Goal: Information Seeking & Learning: Learn about a topic

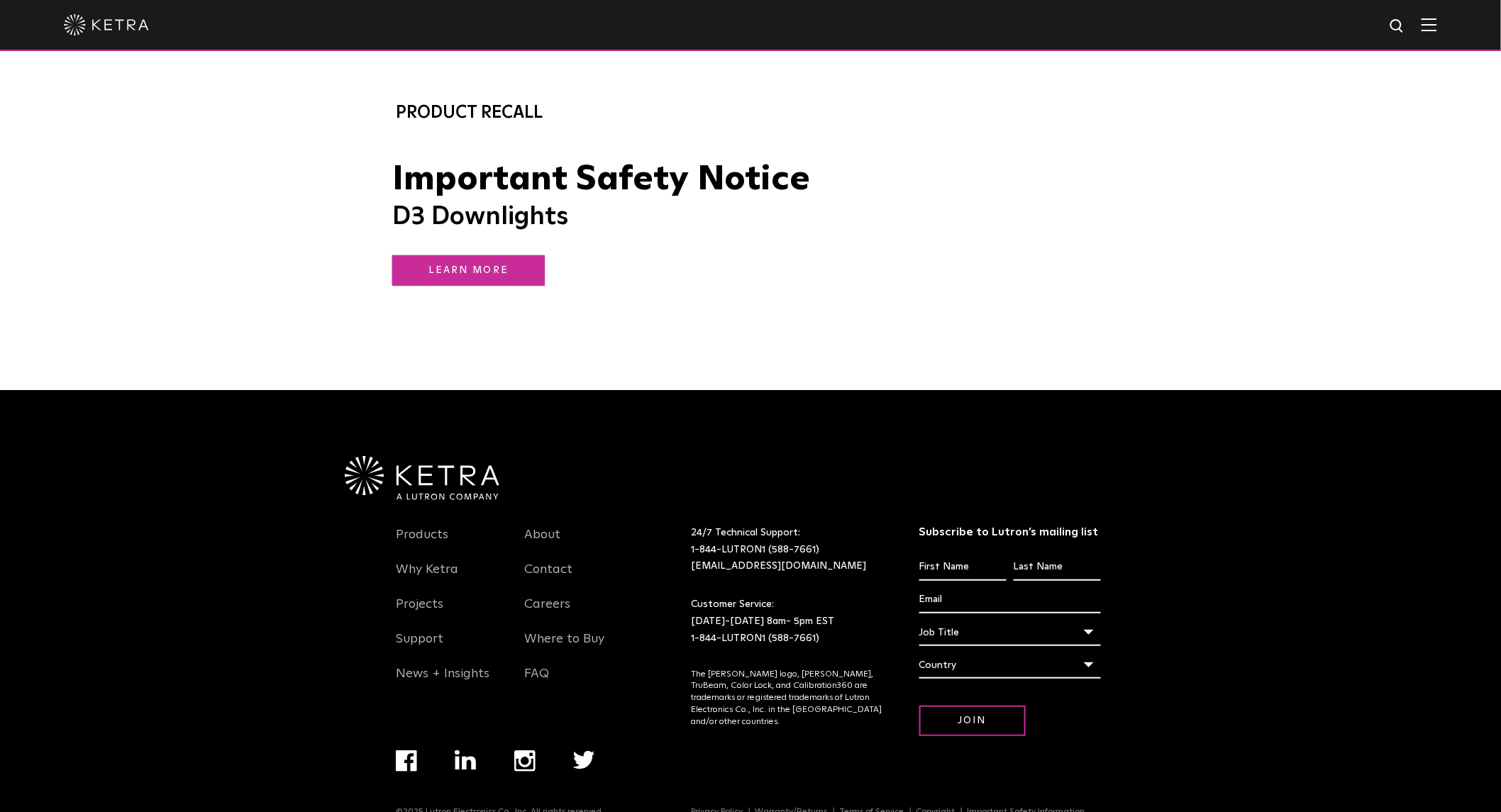
click at [457, 267] on link "LEARN MORE" at bounding box center [469, 270] width 153 height 30
click at [456, 112] on h6 "Product Recall" at bounding box center [750, 112] width 710 height 27
click at [473, 265] on link "LEARN MORE" at bounding box center [469, 270] width 153 height 30
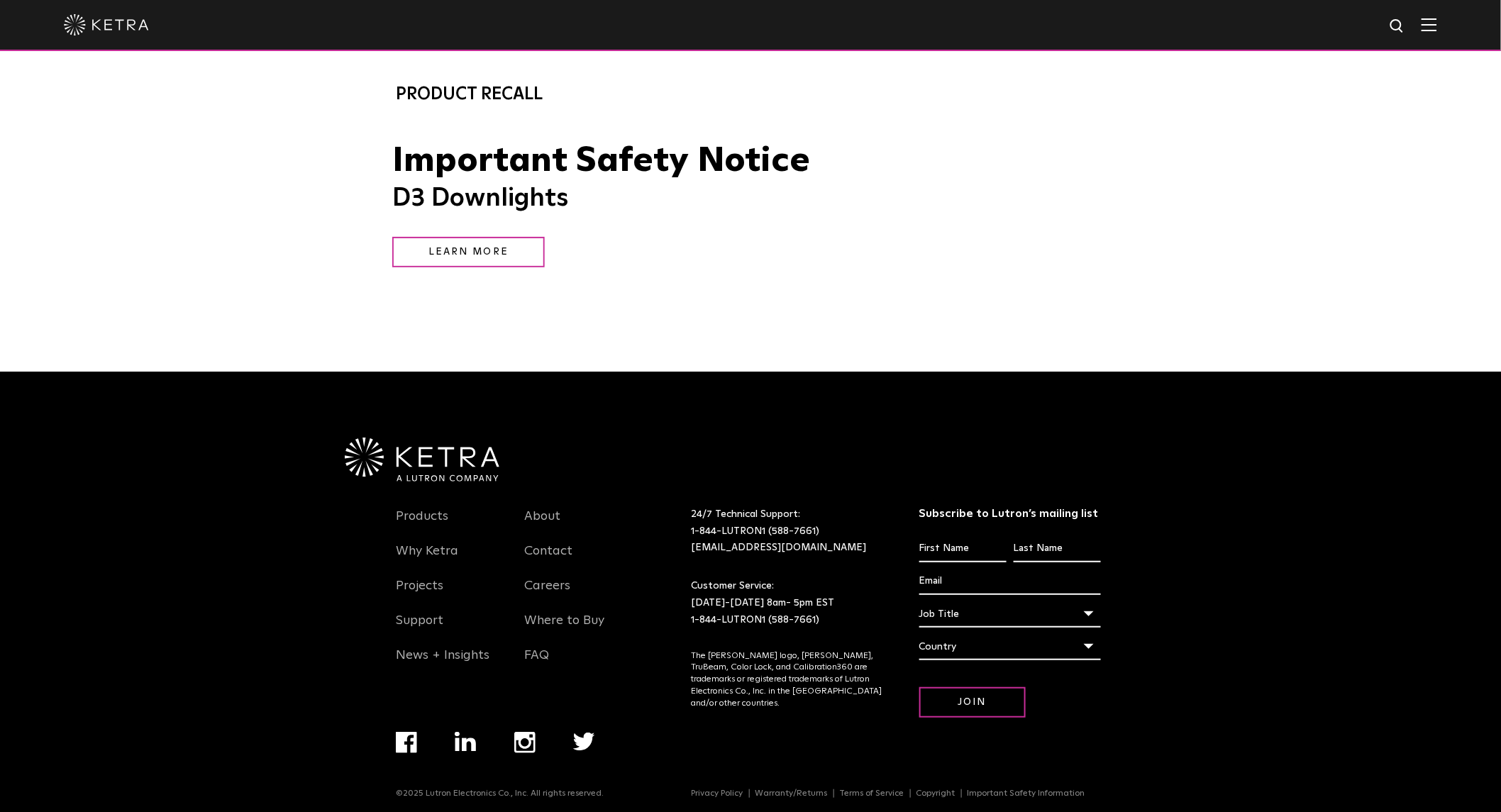
scroll to position [29, 0]
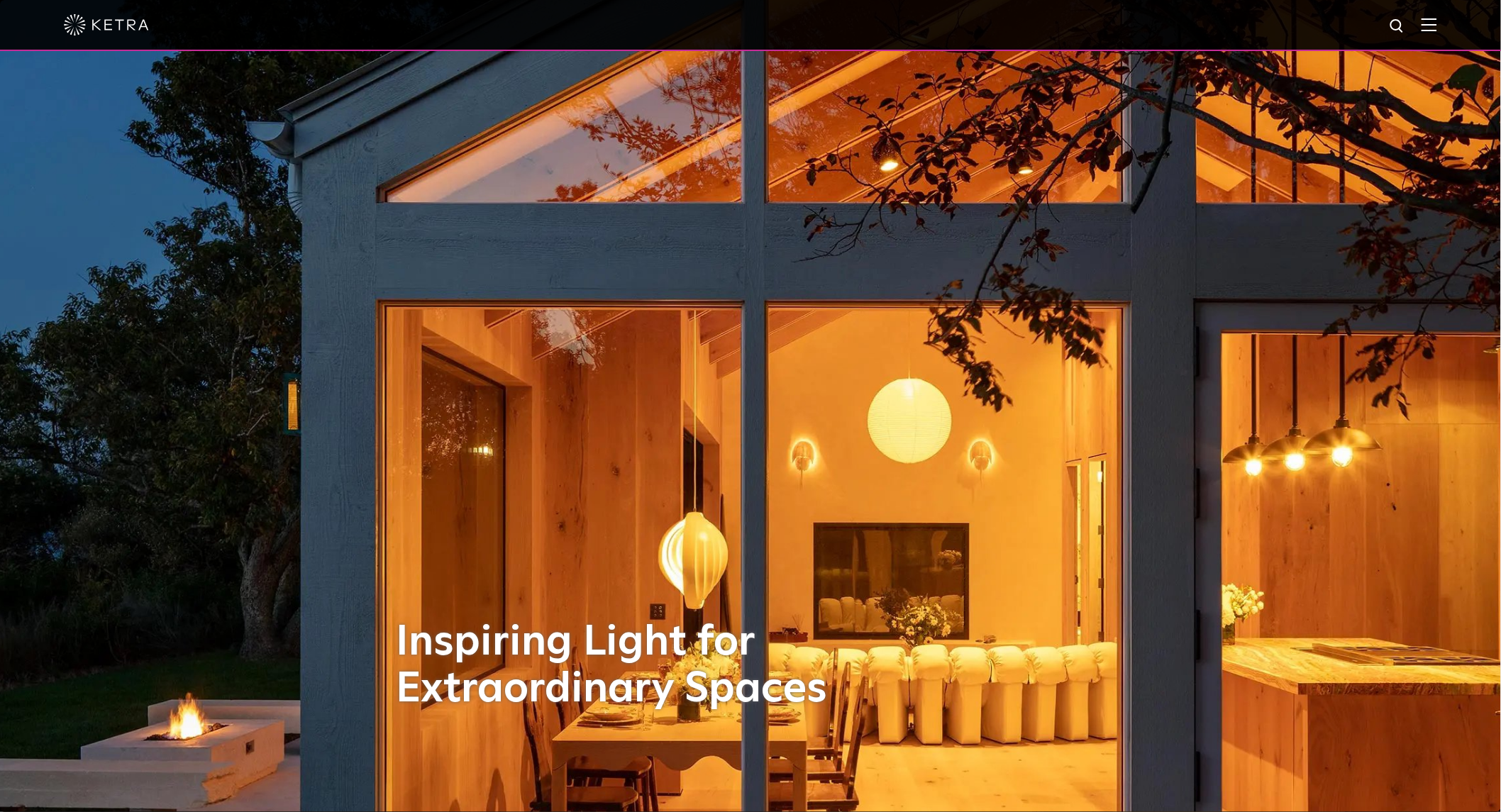
click at [1435, 19] on img at bounding box center [1430, 24] width 16 height 14
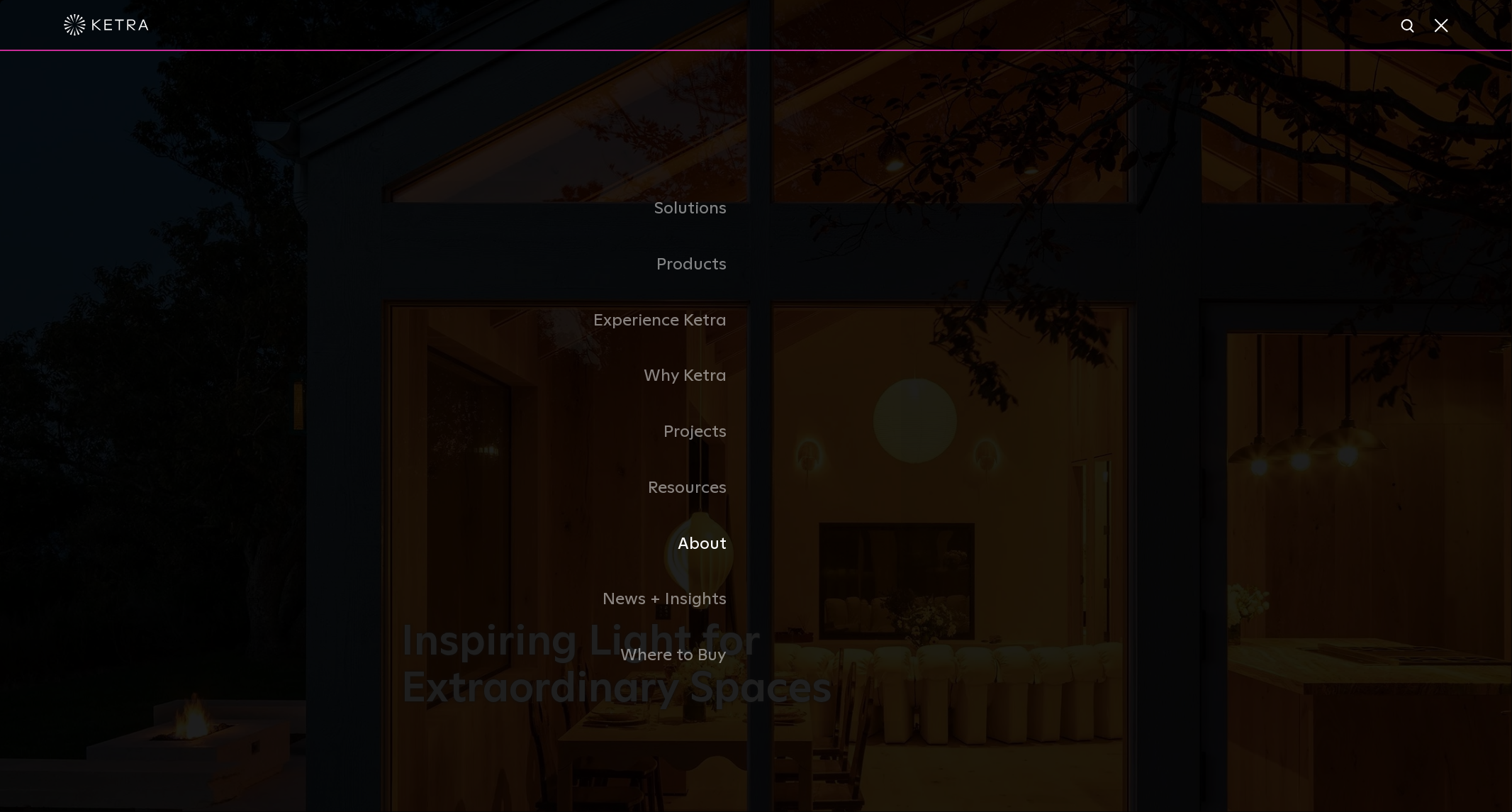
click at [692, 546] on link "About" at bounding box center [579, 545] width 354 height 56
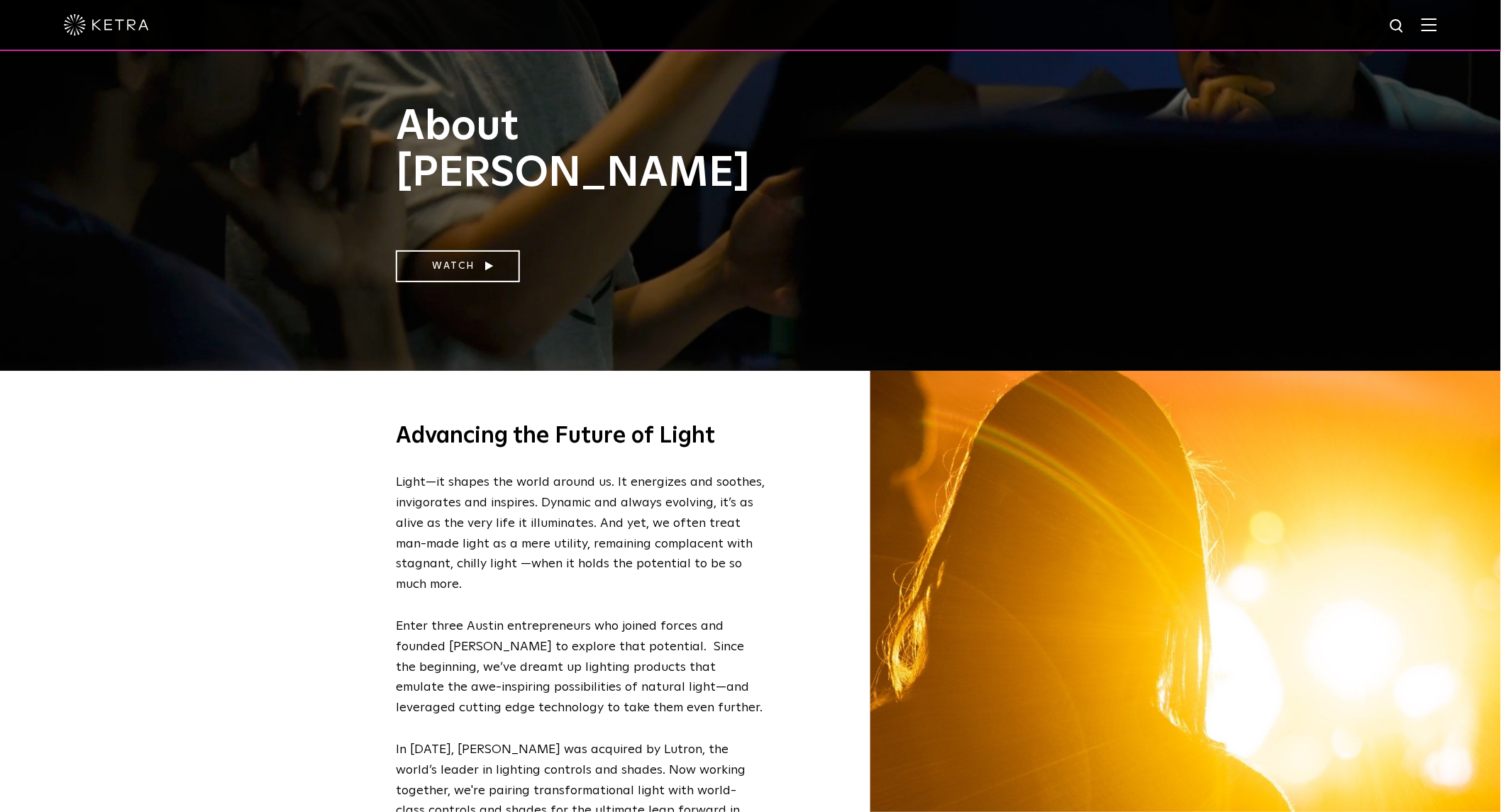
scroll to position [247, 0]
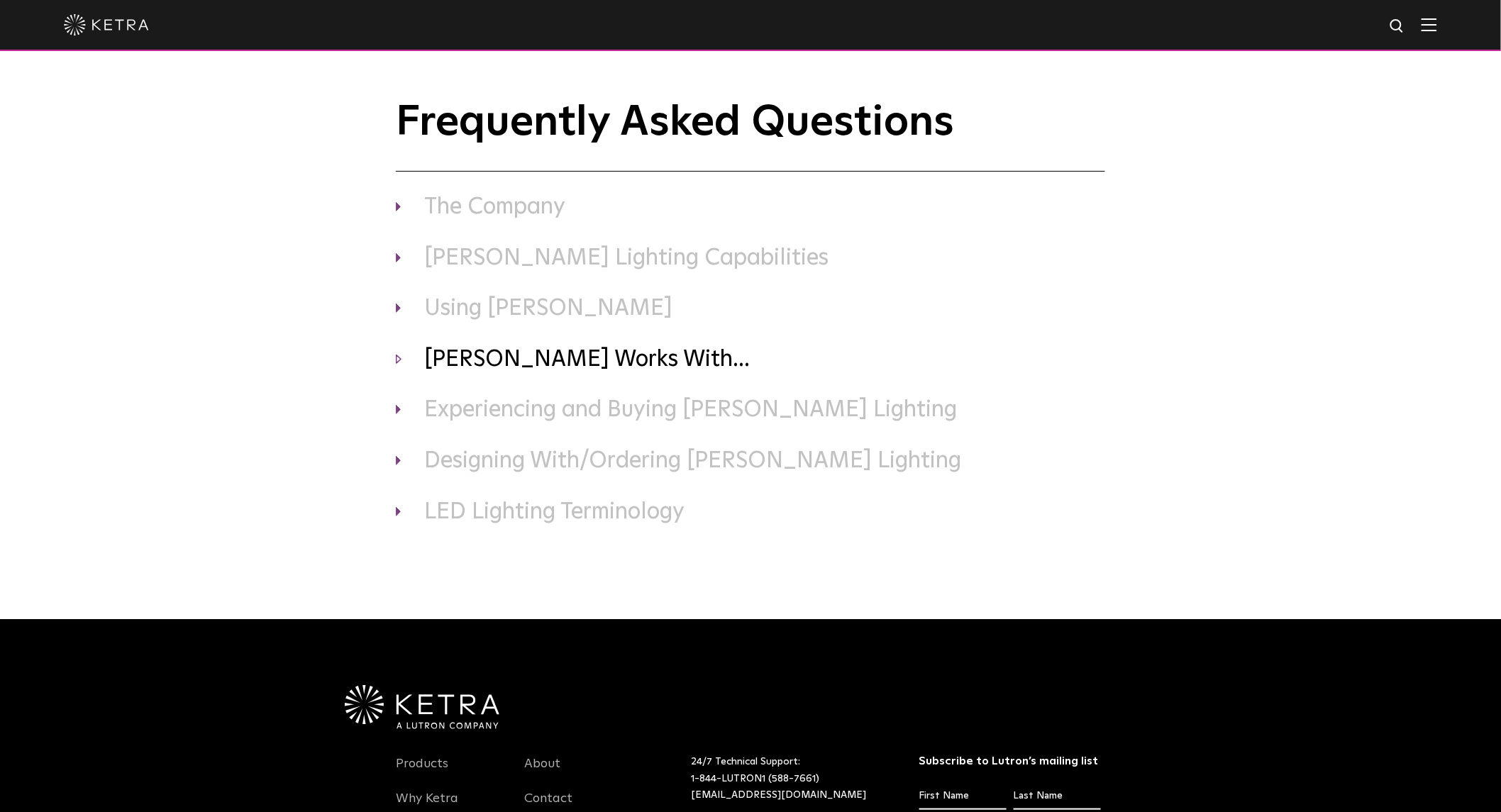
click at [521, 356] on h3 "[PERSON_NAME] Works With..." at bounding box center [750, 360] width 710 height 30
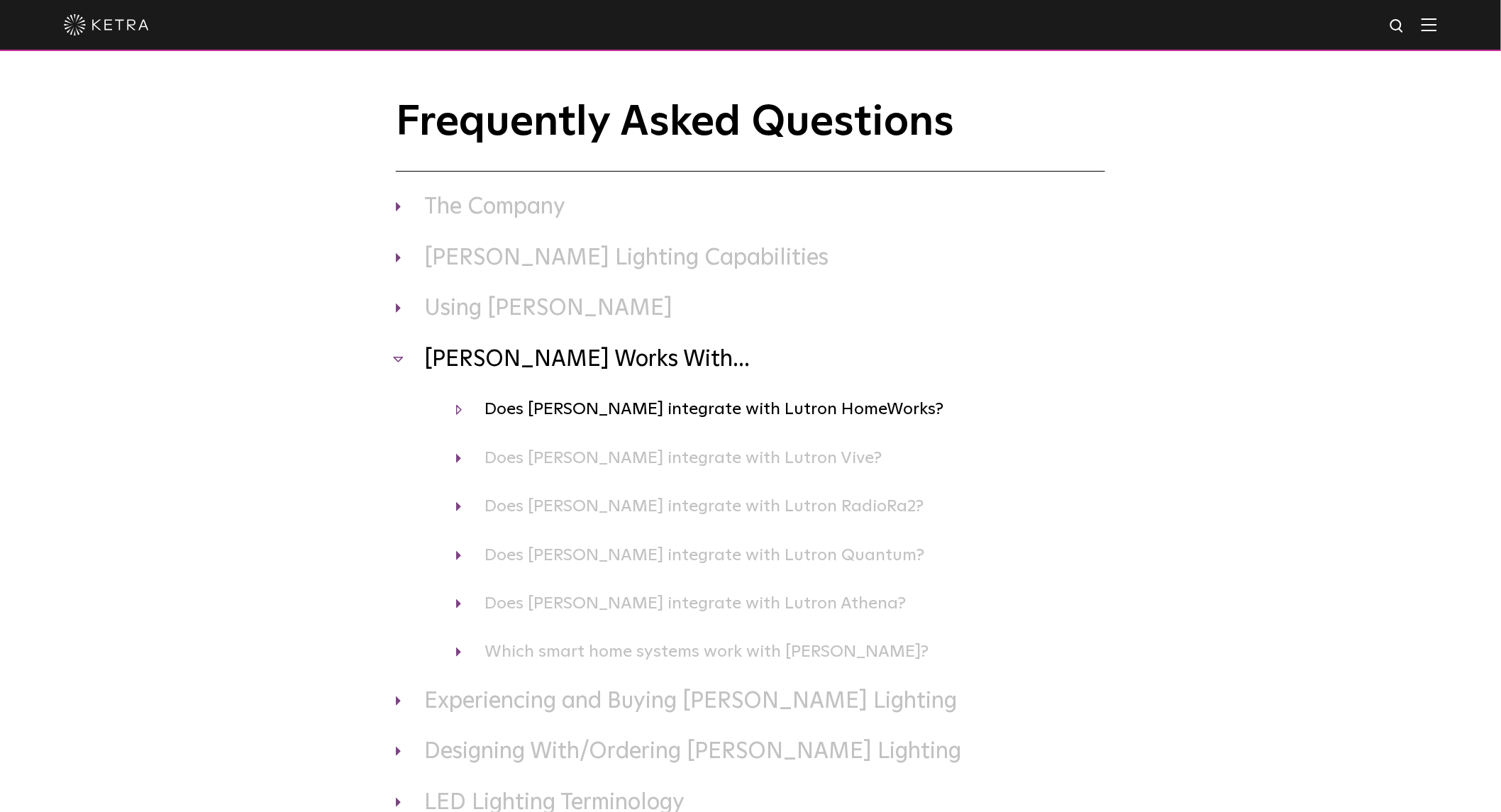
click at [605, 413] on h4 "Does [PERSON_NAME] integrate with Lutron HomeWorks?" at bounding box center [780, 409] width 649 height 27
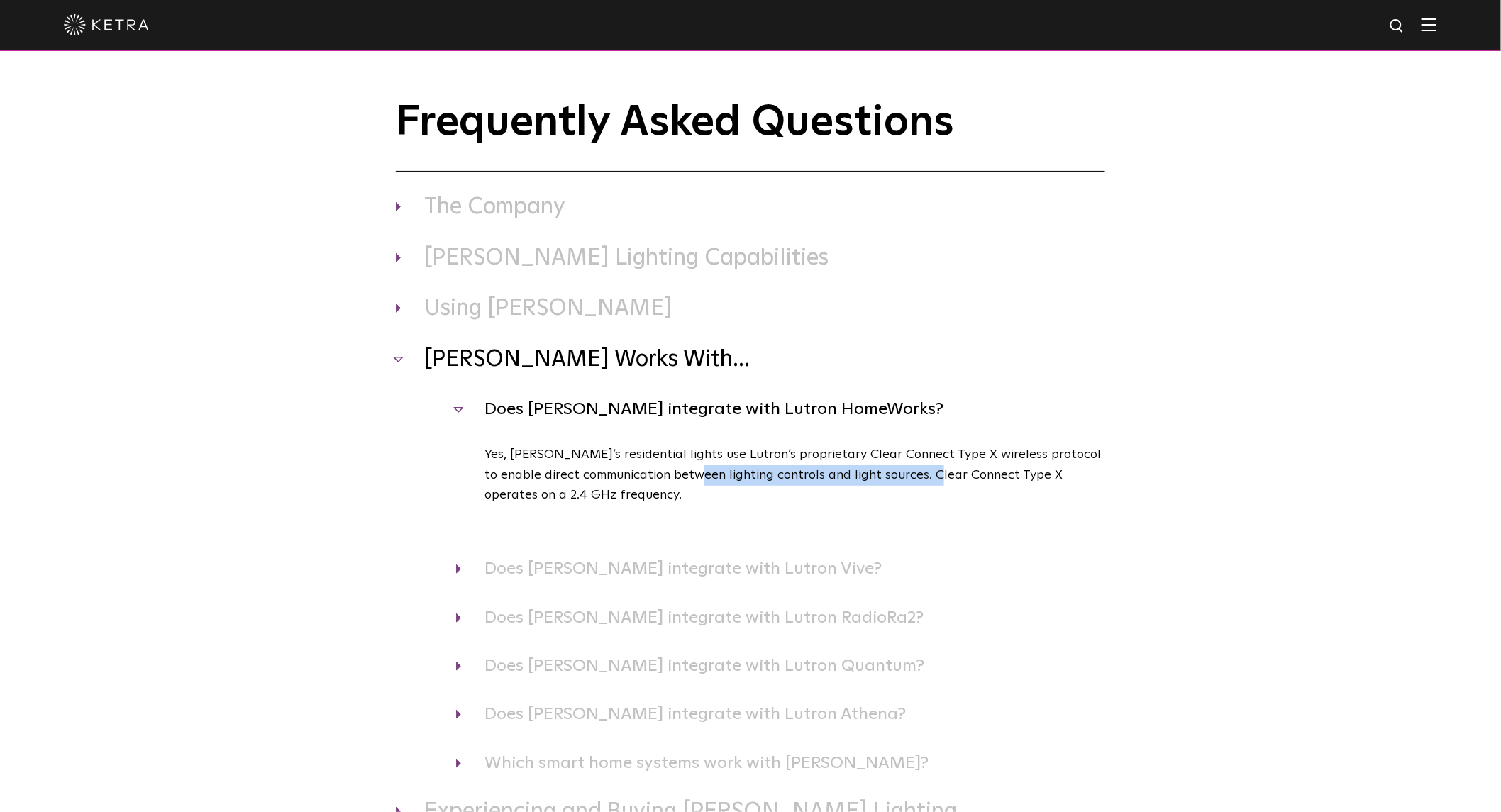
drag, startPoint x: 689, startPoint y: 470, endPoint x: 927, endPoint y: 471, distance: 238.0
click at [927, 471] on p "Yes, [PERSON_NAME]’s residential lights use Lutron’s proprietary Clear Connect …" at bounding box center [795, 475] width 621 height 61
click at [870, 471] on p "Yes, [PERSON_NAME]’s residential lights use Lutron’s proprietary Clear Connect …" at bounding box center [795, 475] width 621 height 61
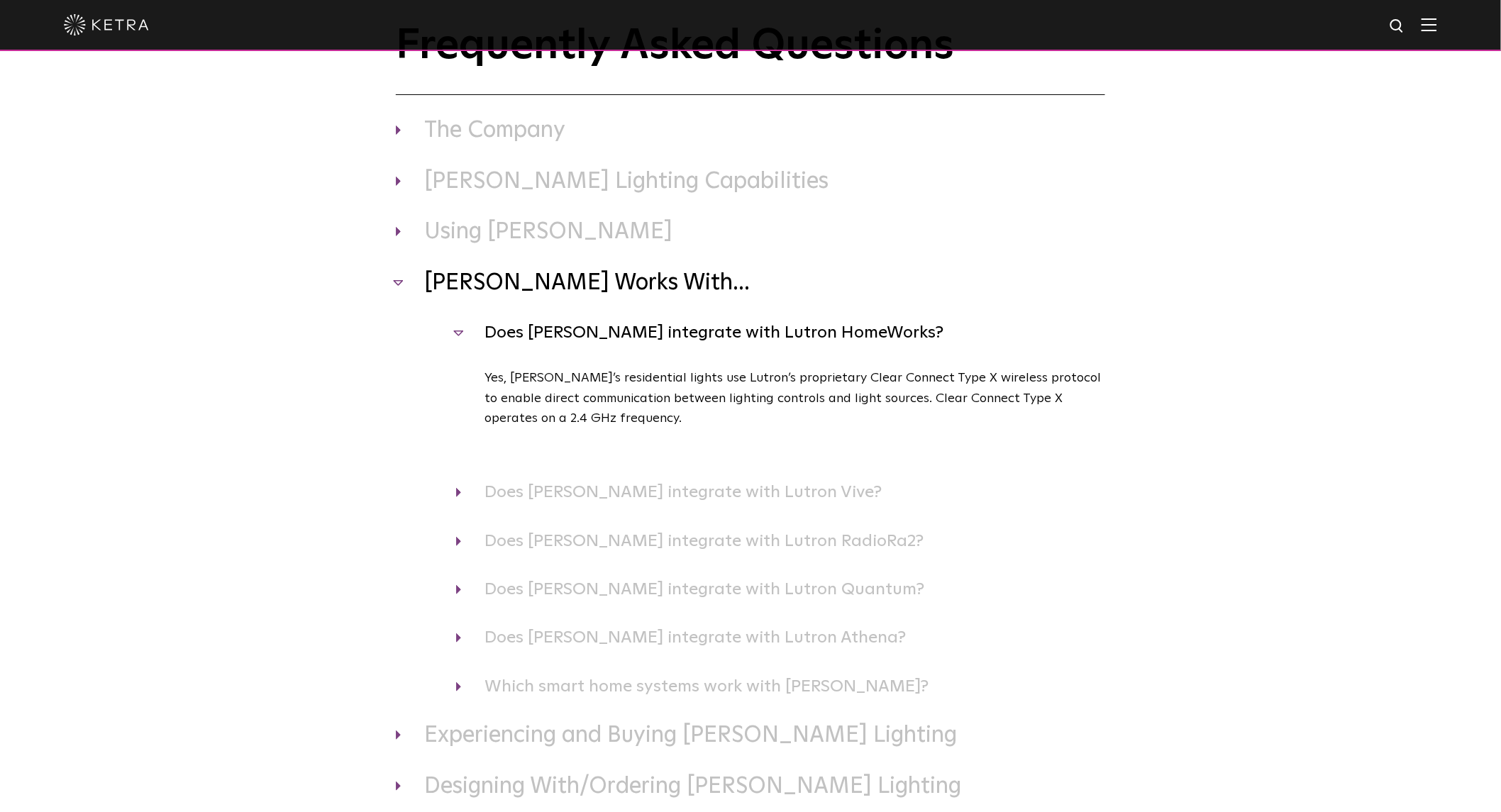
scroll to position [210, 0]
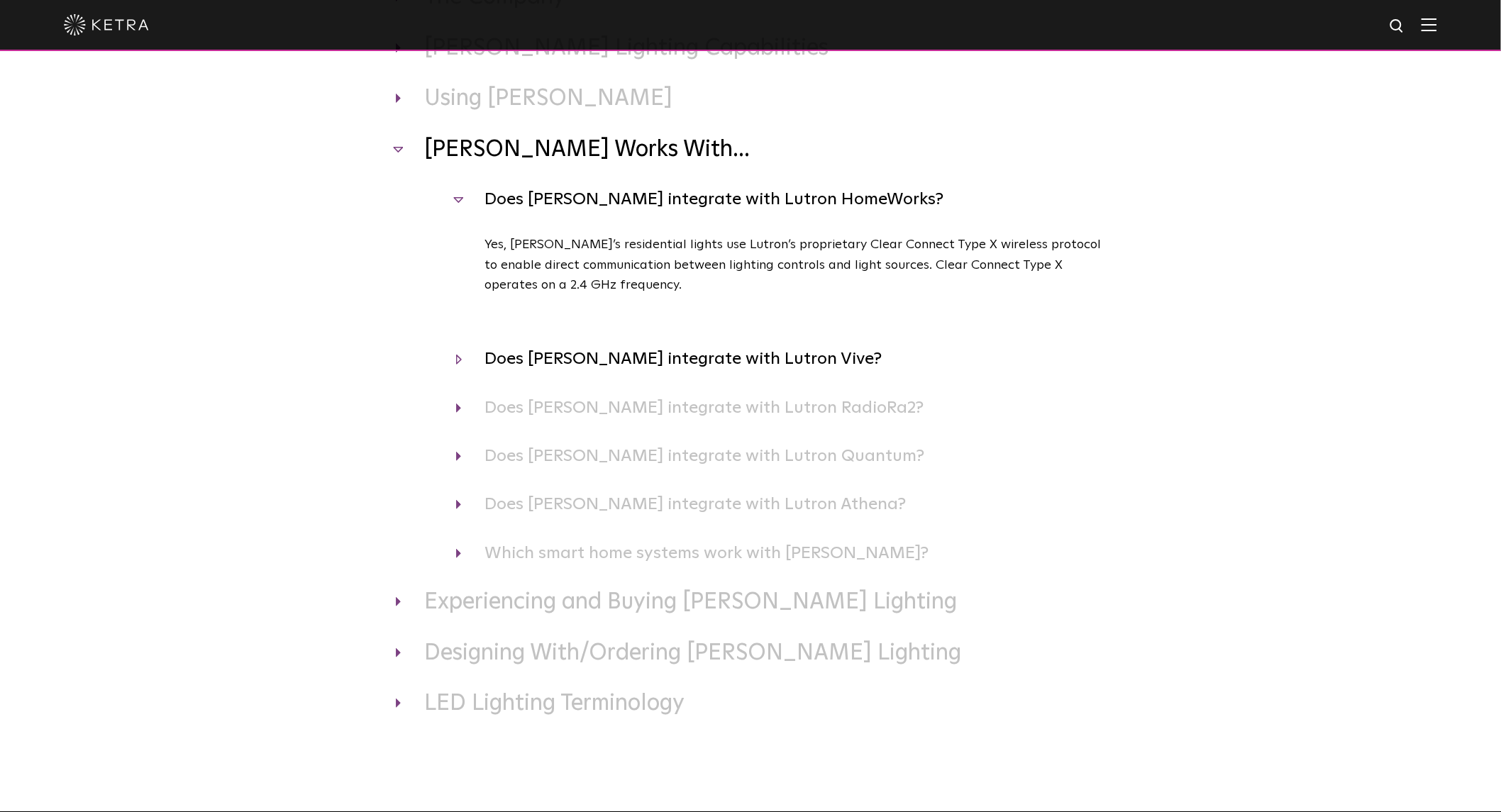
click at [661, 363] on h4 "Does [PERSON_NAME] integrate with Lutron Vive?" at bounding box center [780, 359] width 649 height 27
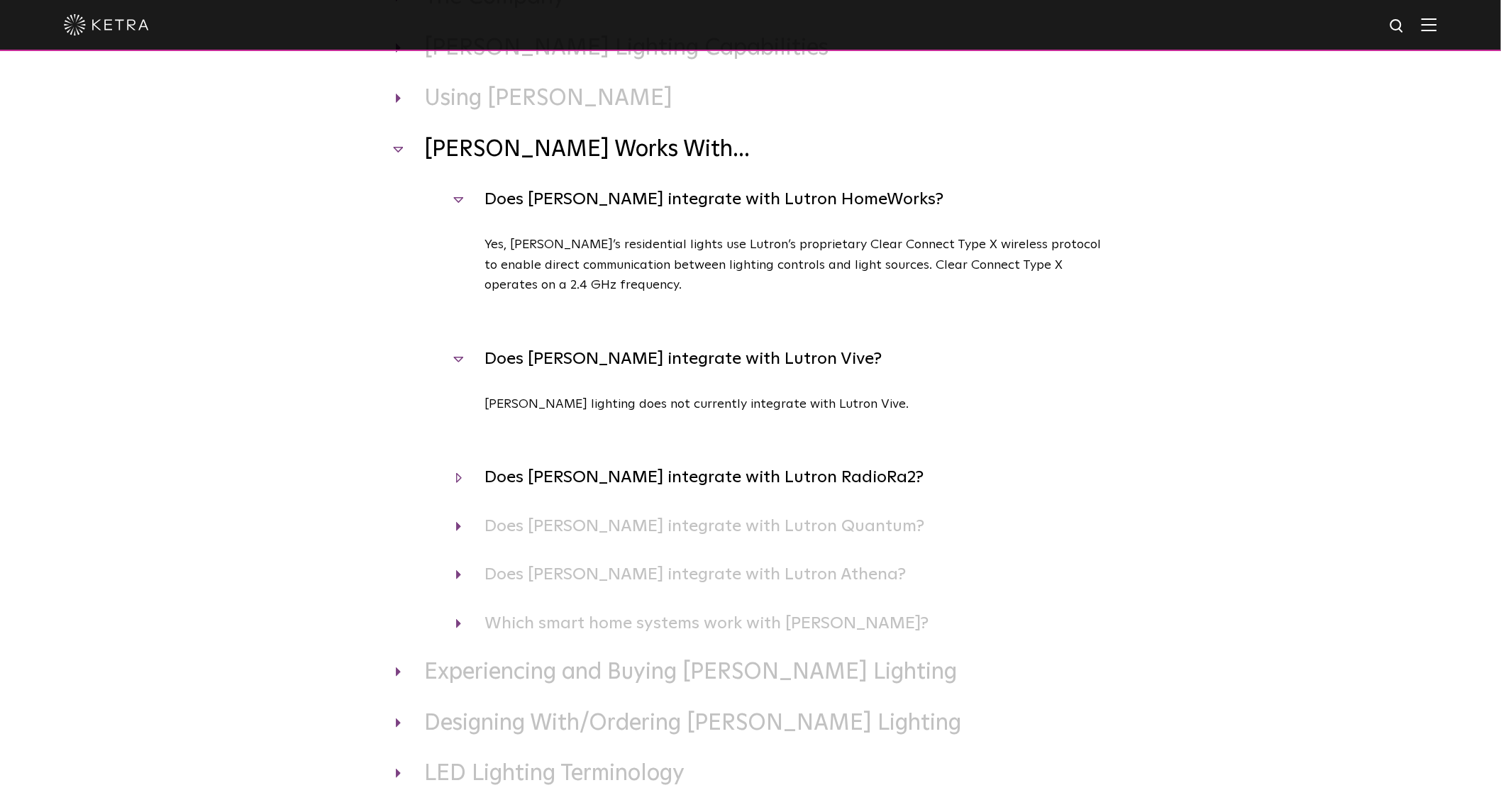
click at [613, 479] on h4 "Does [PERSON_NAME] integrate with Lutron RadioRa2?" at bounding box center [780, 477] width 649 height 27
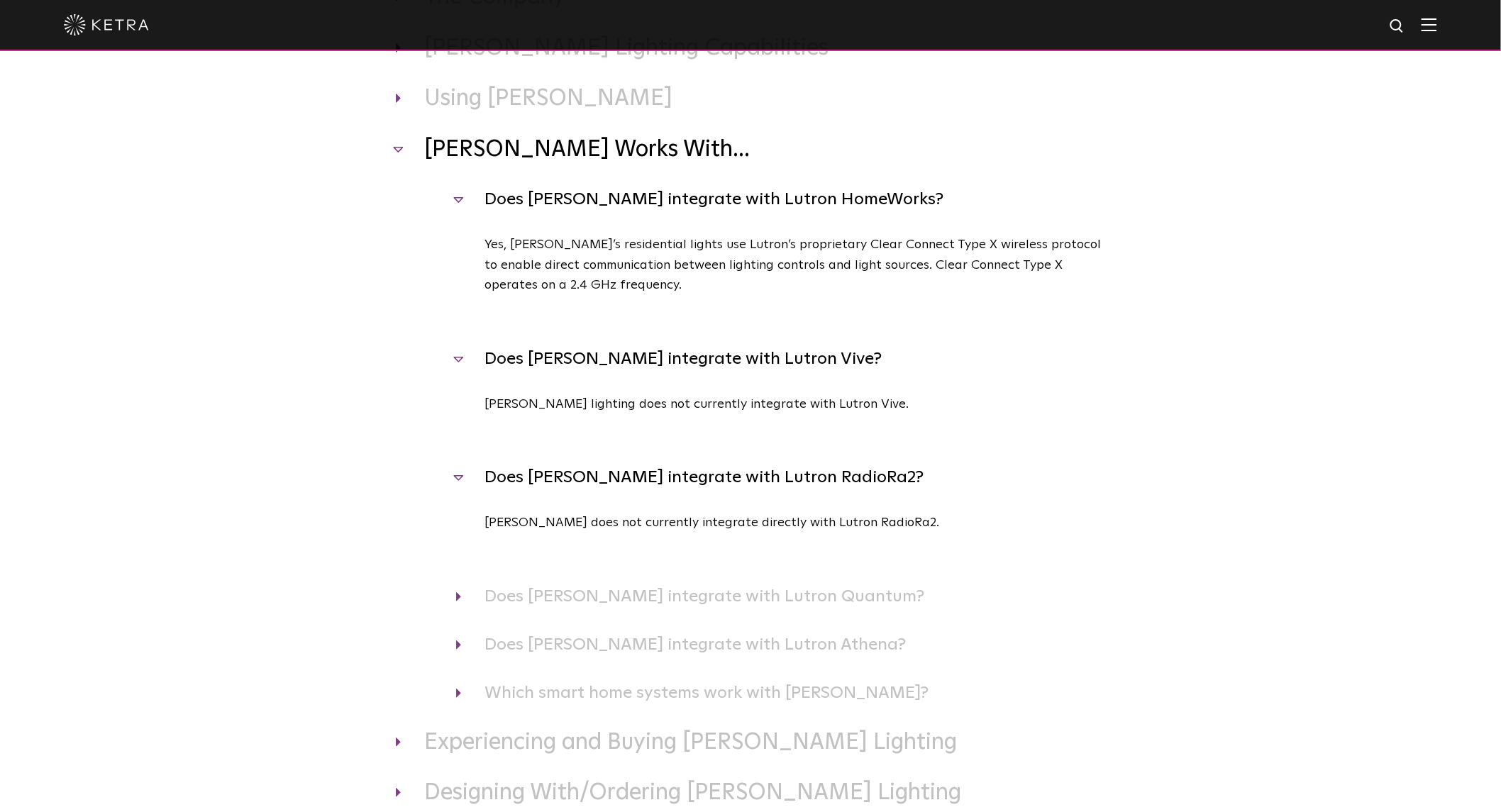
click at [579, 578] on div "[PERSON_NAME] does not currently integrate directly with Lutron RadioRa2. Close" at bounding box center [780, 548] width 649 height 70
click at [586, 594] on h4 "Does [PERSON_NAME] integrate with Lutron Quantum?" at bounding box center [780, 596] width 649 height 27
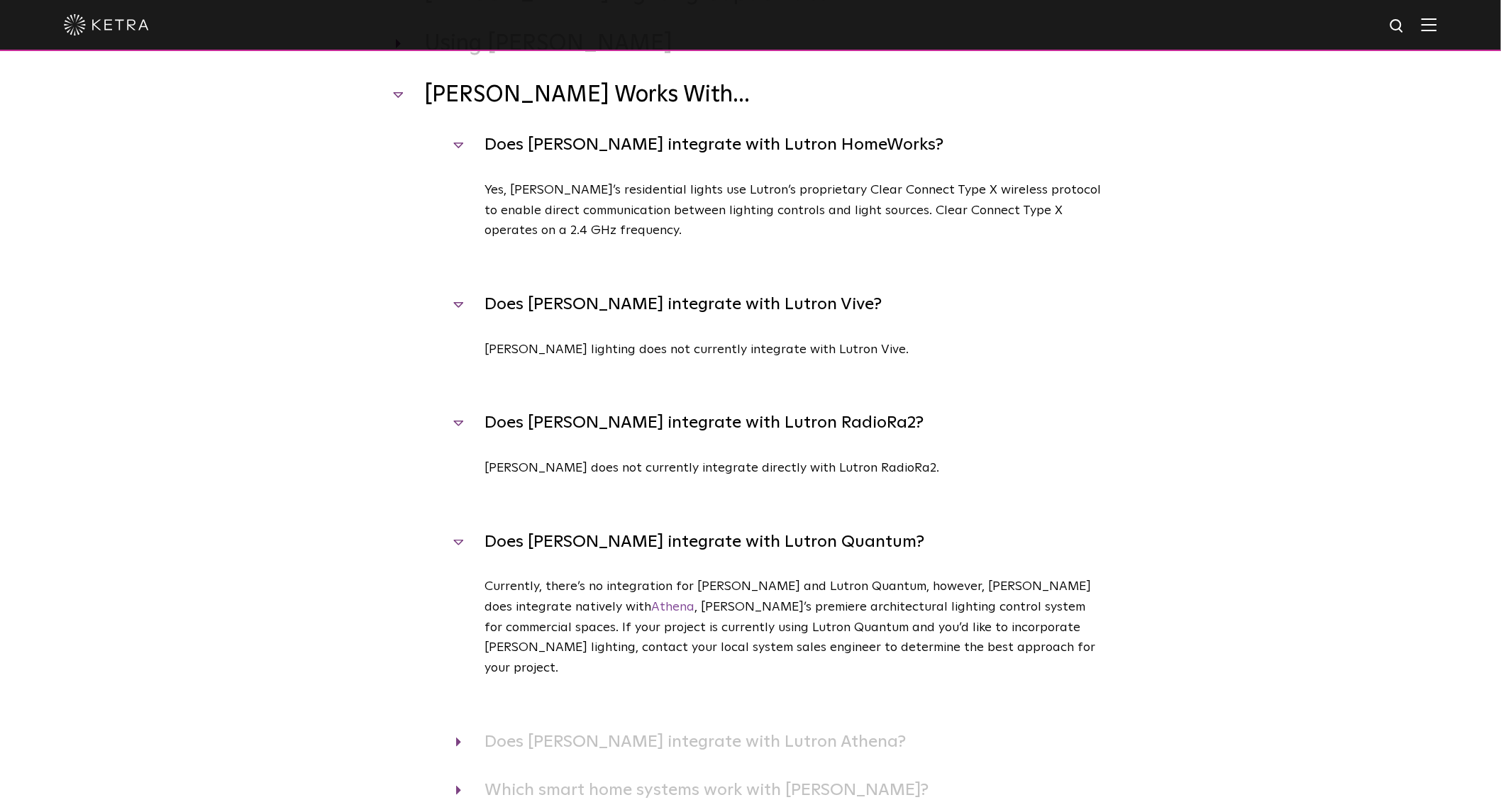
scroll to position [315, 0]
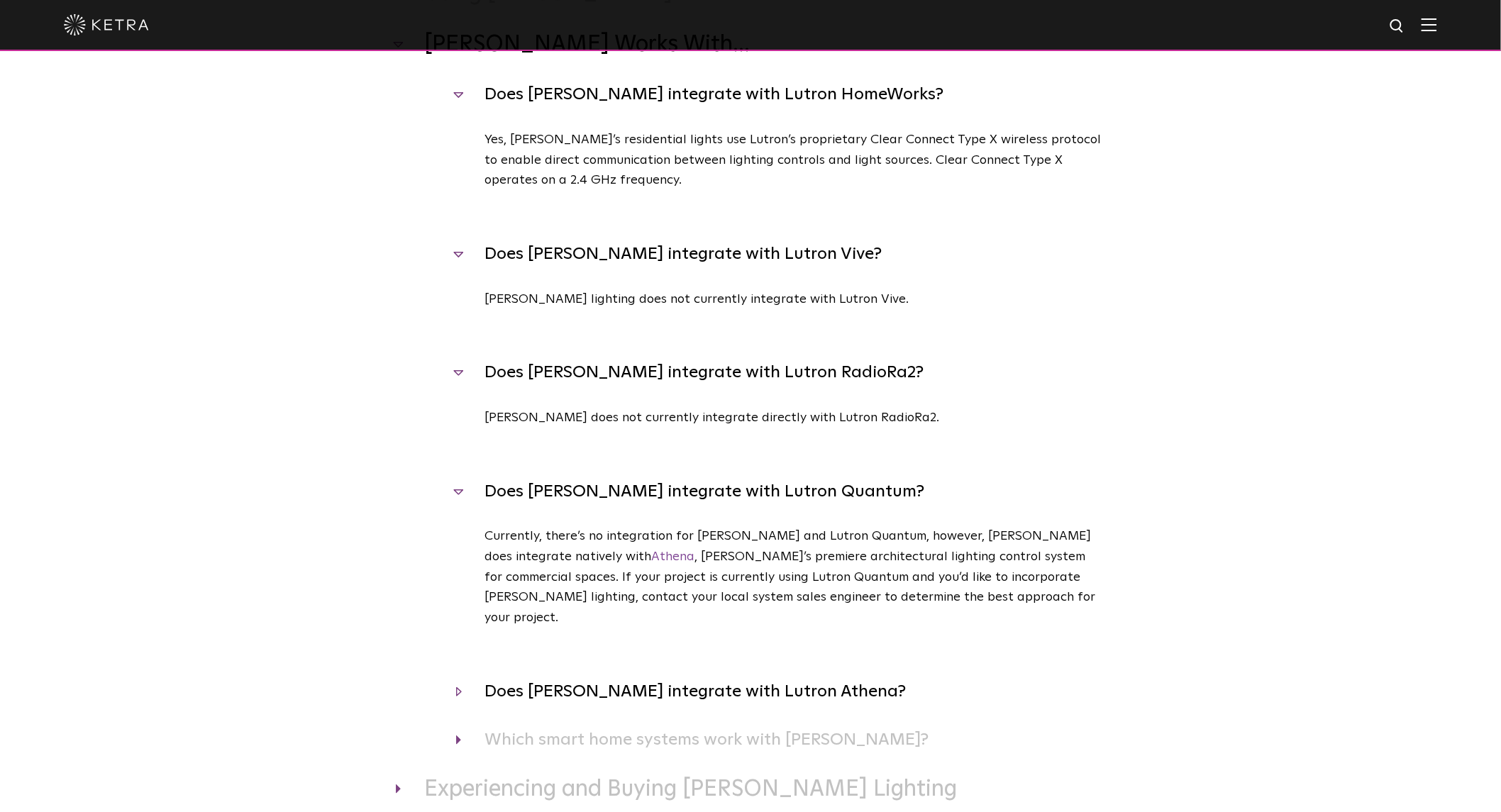
click at [623, 678] on h4 "Does [PERSON_NAME] integrate with Lutron Athena?" at bounding box center [780, 691] width 649 height 27
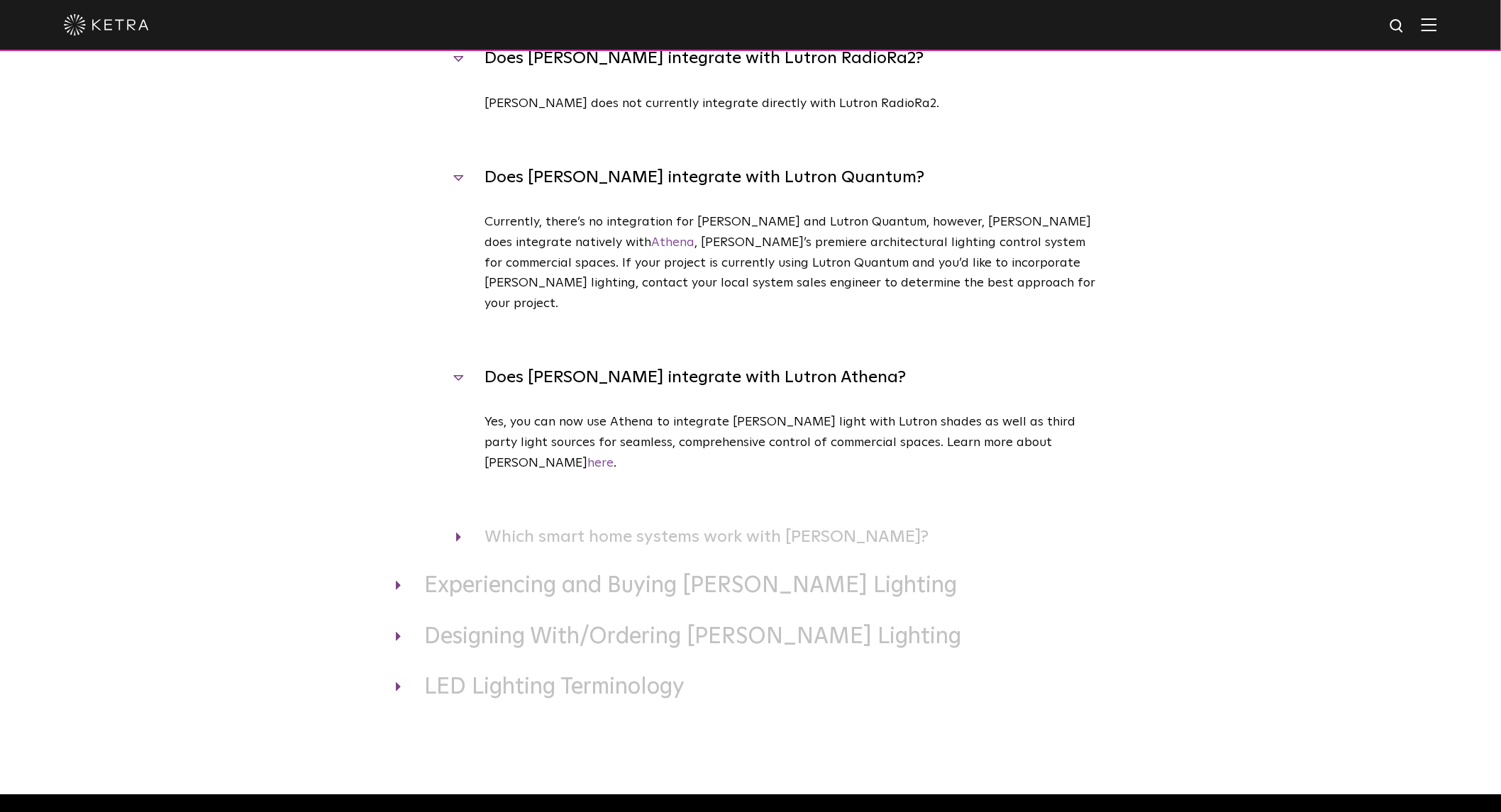
scroll to position [630, 0]
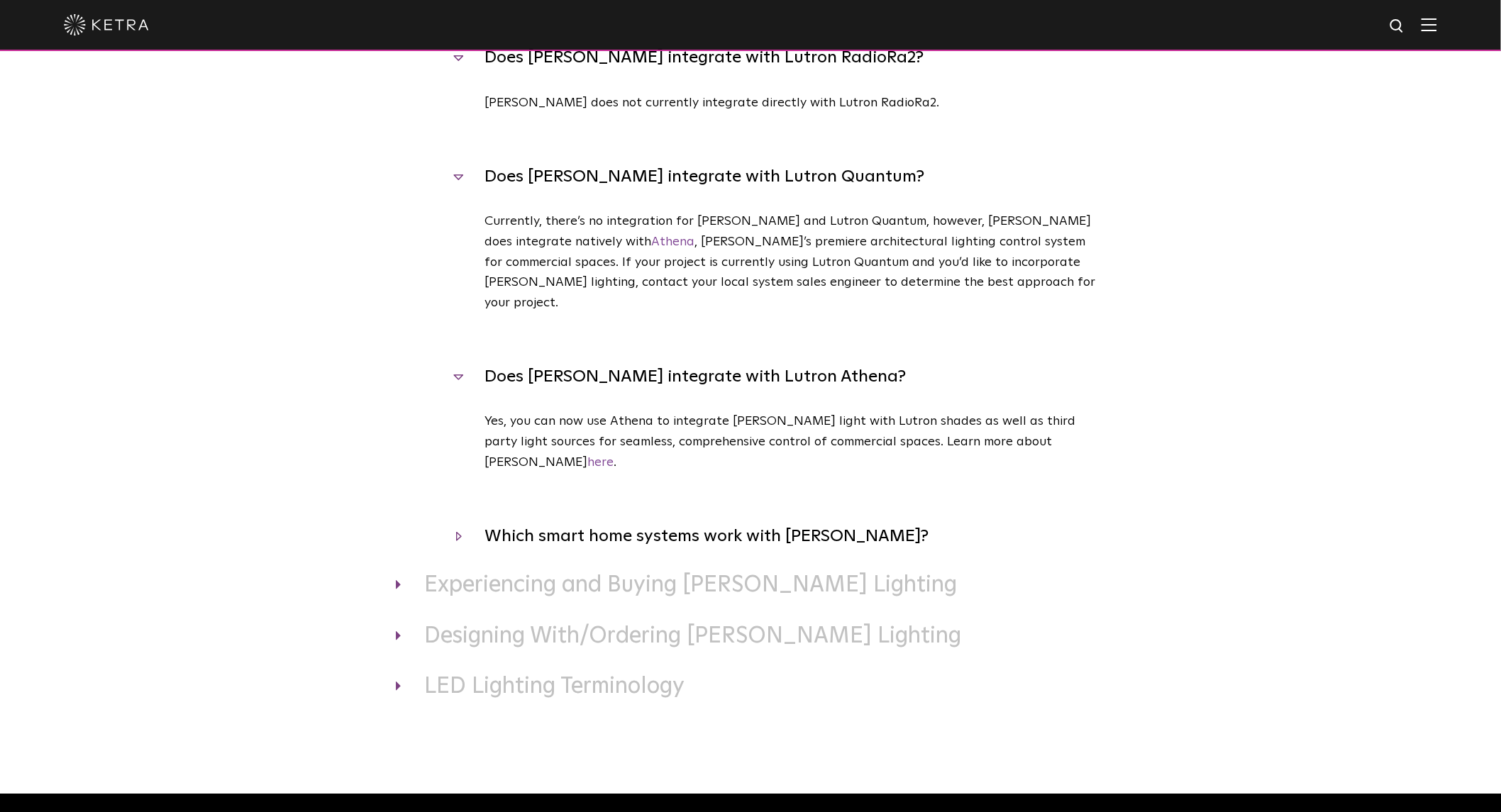
click at [552, 523] on h4 "Which smart home systems work with [PERSON_NAME]?" at bounding box center [780, 536] width 649 height 27
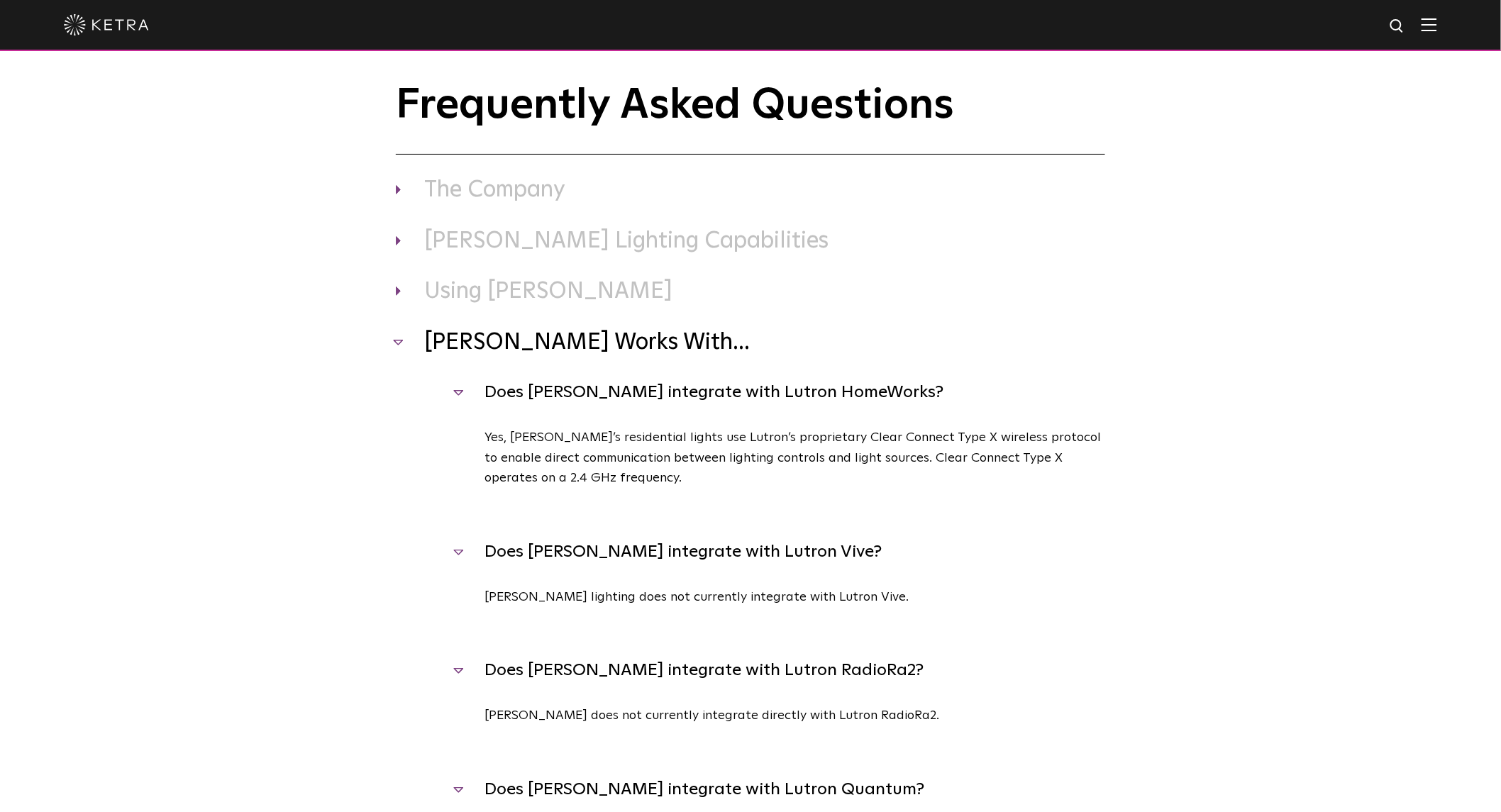
scroll to position [0, 0]
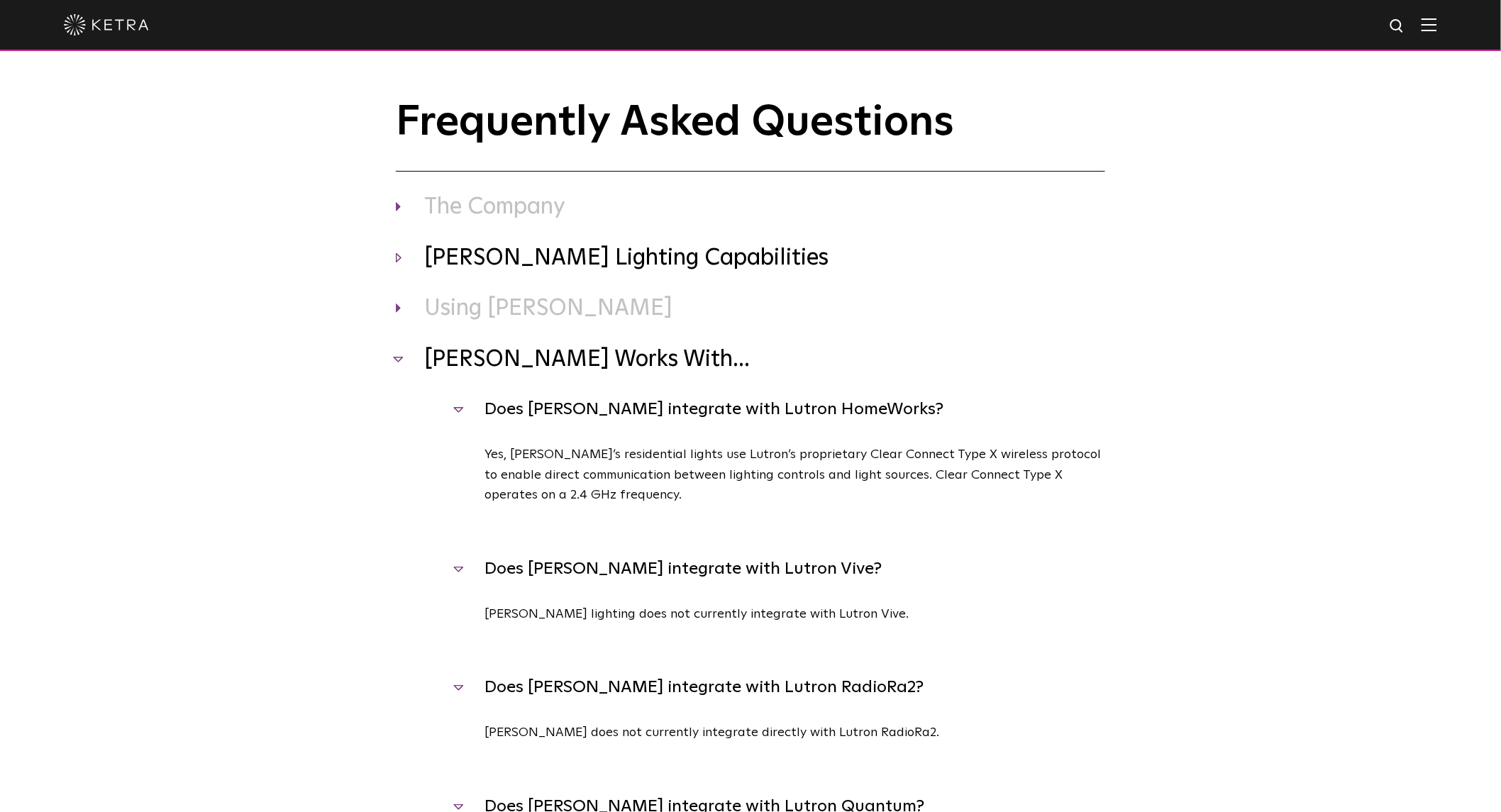
click at [521, 257] on h3 "[PERSON_NAME] Lighting Capabilities" at bounding box center [750, 259] width 710 height 30
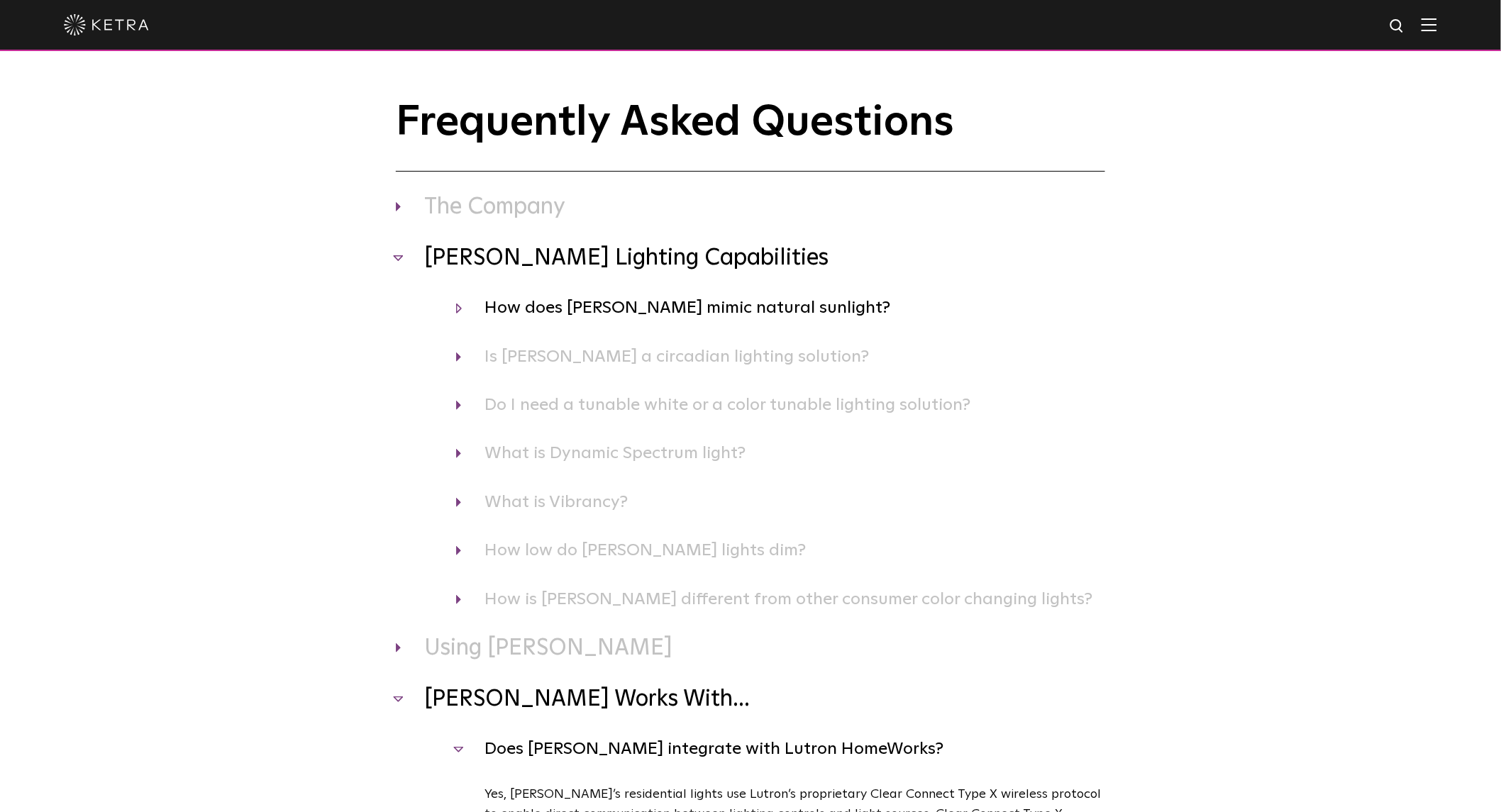
click at [625, 307] on h4 "How does [PERSON_NAME] mimic natural sunlight?" at bounding box center [780, 307] width 649 height 27
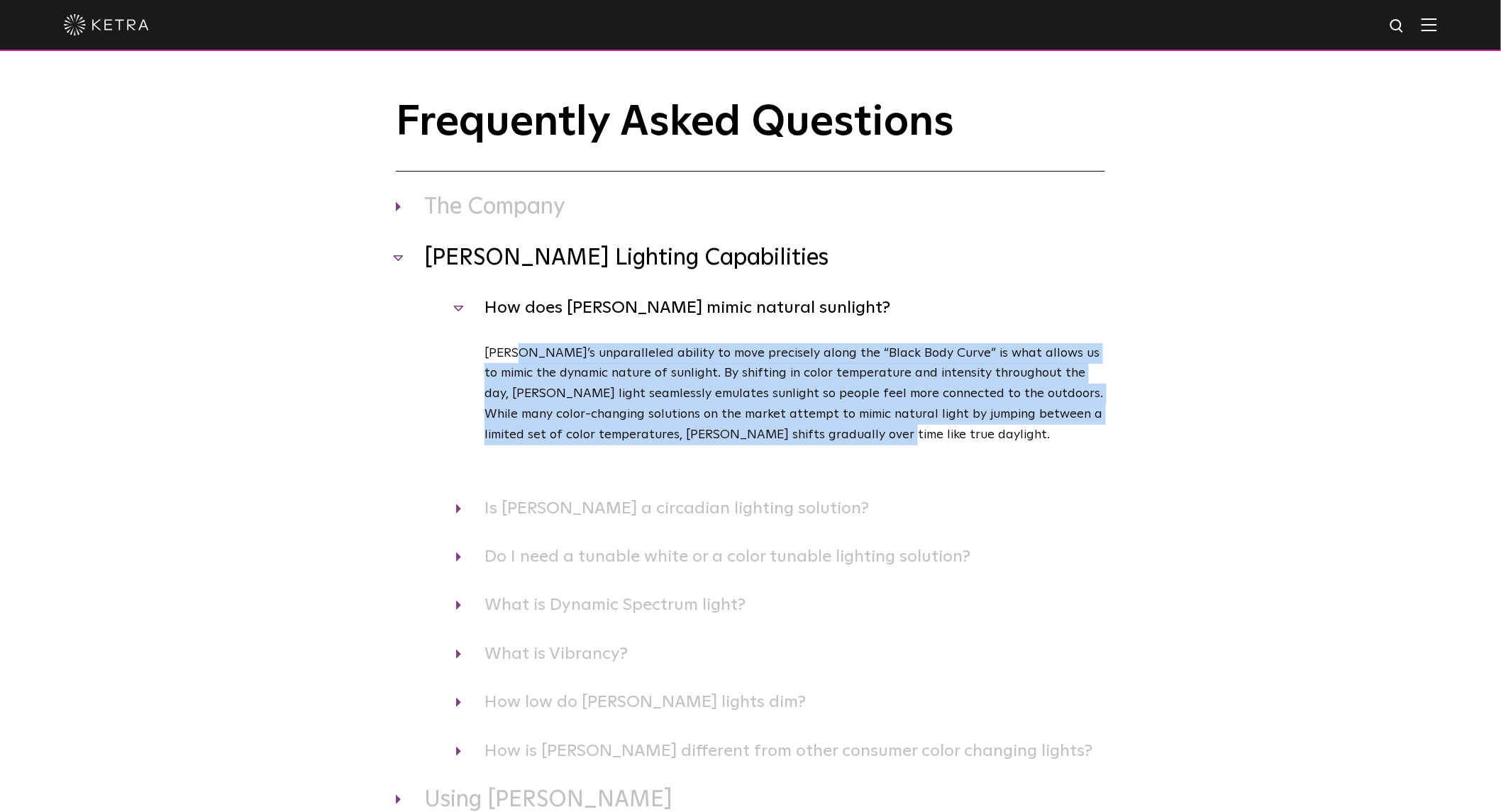
drag, startPoint x: 517, startPoint y: 356, endPoint x: 982, endPoint y: 436, distance: 471.8
click at [982, 436] on p "[PERSON_NAME]’s unparalleled ability to move precisely along the “Black Body Cu…" at bounding box center [795, 394] width 621 height 102
click at [811, 416] on p "[PERSON_NAME]’s unparalleled ability to move precisely along the “Black Body Cu…" at bounding box center [795, 394] width 621 height 102
drag, startPoint x: 863, startPoint y: 430, endPoint x: 494, endPoint y: 354, distance: 376.7
click at [493, 354] on p "[PERSON_NAME]’s unparalleled ability to move precisely along the “Black Body Cu…" at bounding box center [795, 394] width 621 height 102
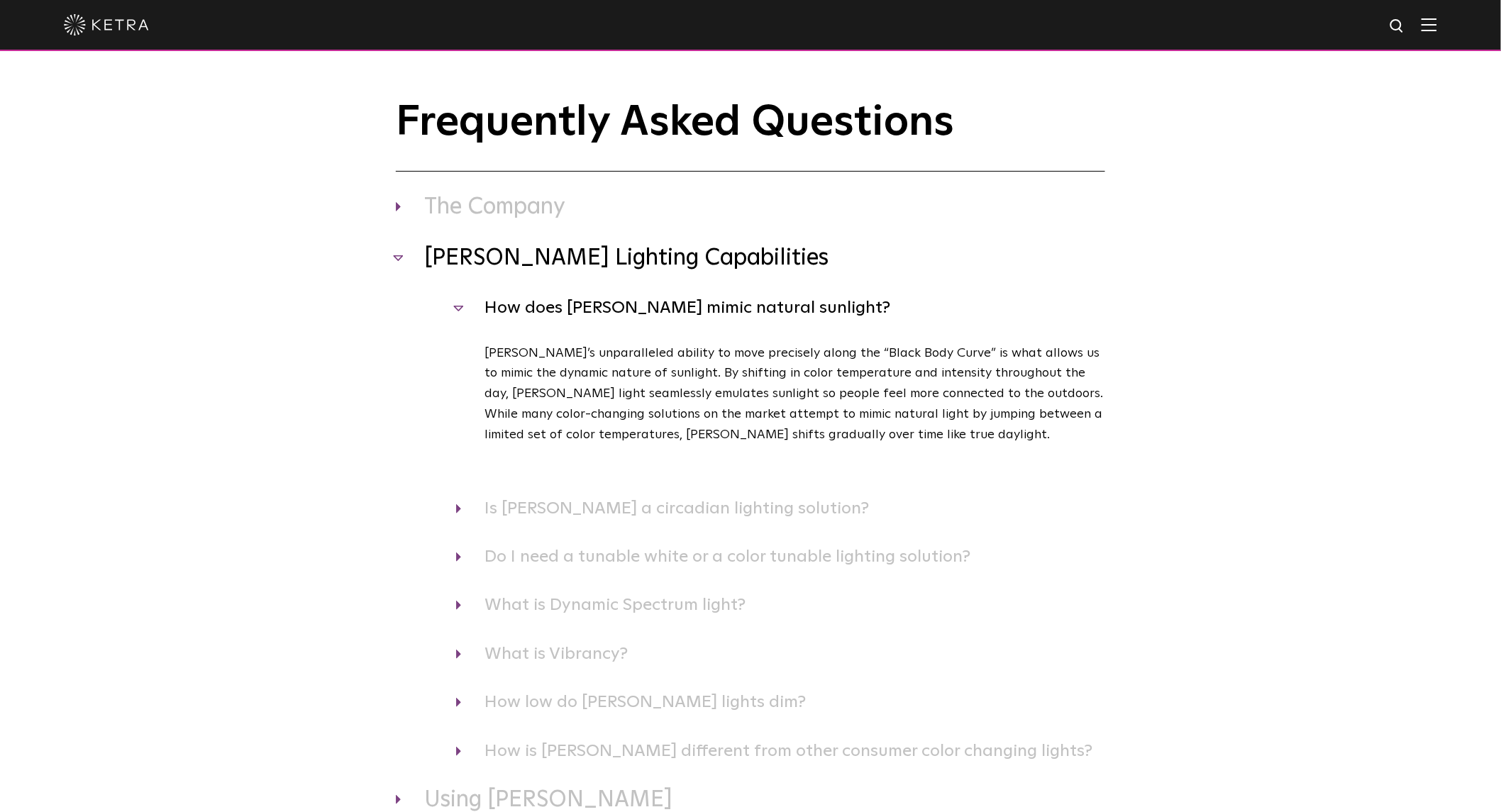
click at [484, 358] on div "[PERSON_NAME]’s unparalleled ability to move precisely along the “Black Body Cu…" at bounding box center [780, 419] width 649 height 152
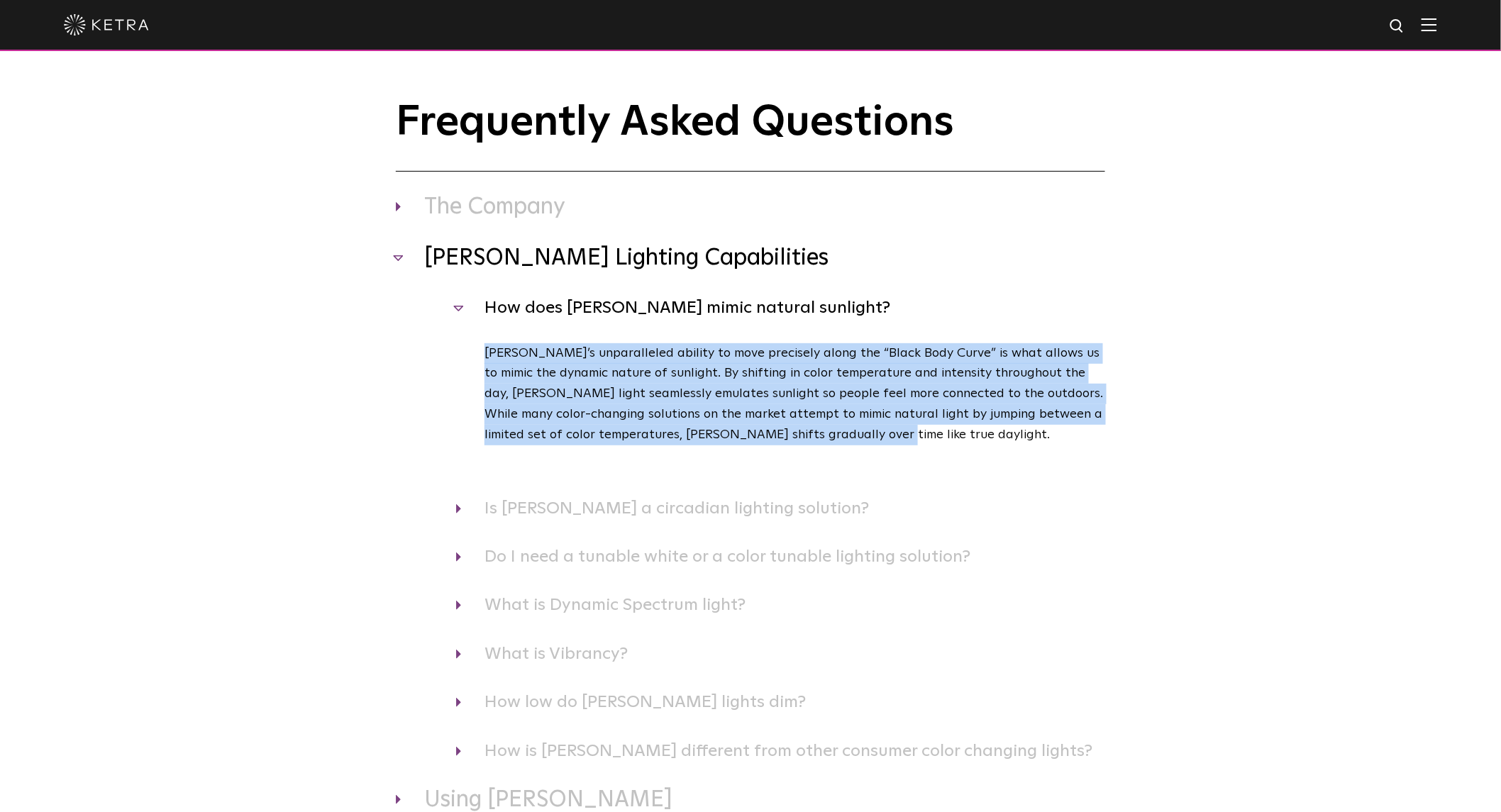
drag, startPoint x: 490, startPoint y: 350, endPoint x: 937, endPoint y: 439, distance: 455.8
click at [937, 439] on p "[PERSON_NAME]’s unparalleled ability to move precisely along the “Black Body Cu…" at bounding box center [795, 394] width 621 height 102
click at [862, 439] on p "[PERSON_NAME]’s unparalleled ability to move precisely along the “Black Body Cu…" at bounding box center [795, 394] width 621 height 102
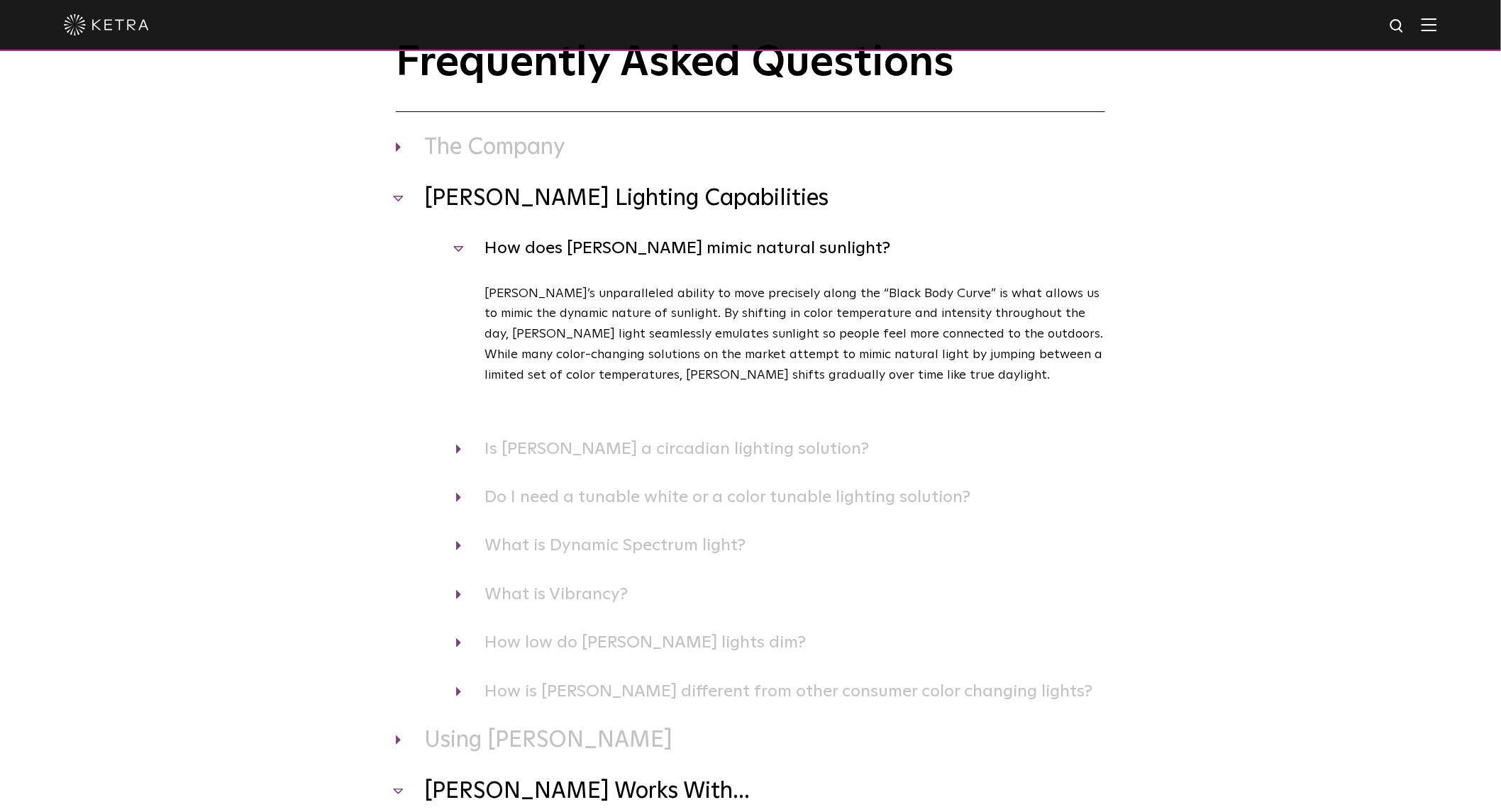
scroll to position [104, 0]
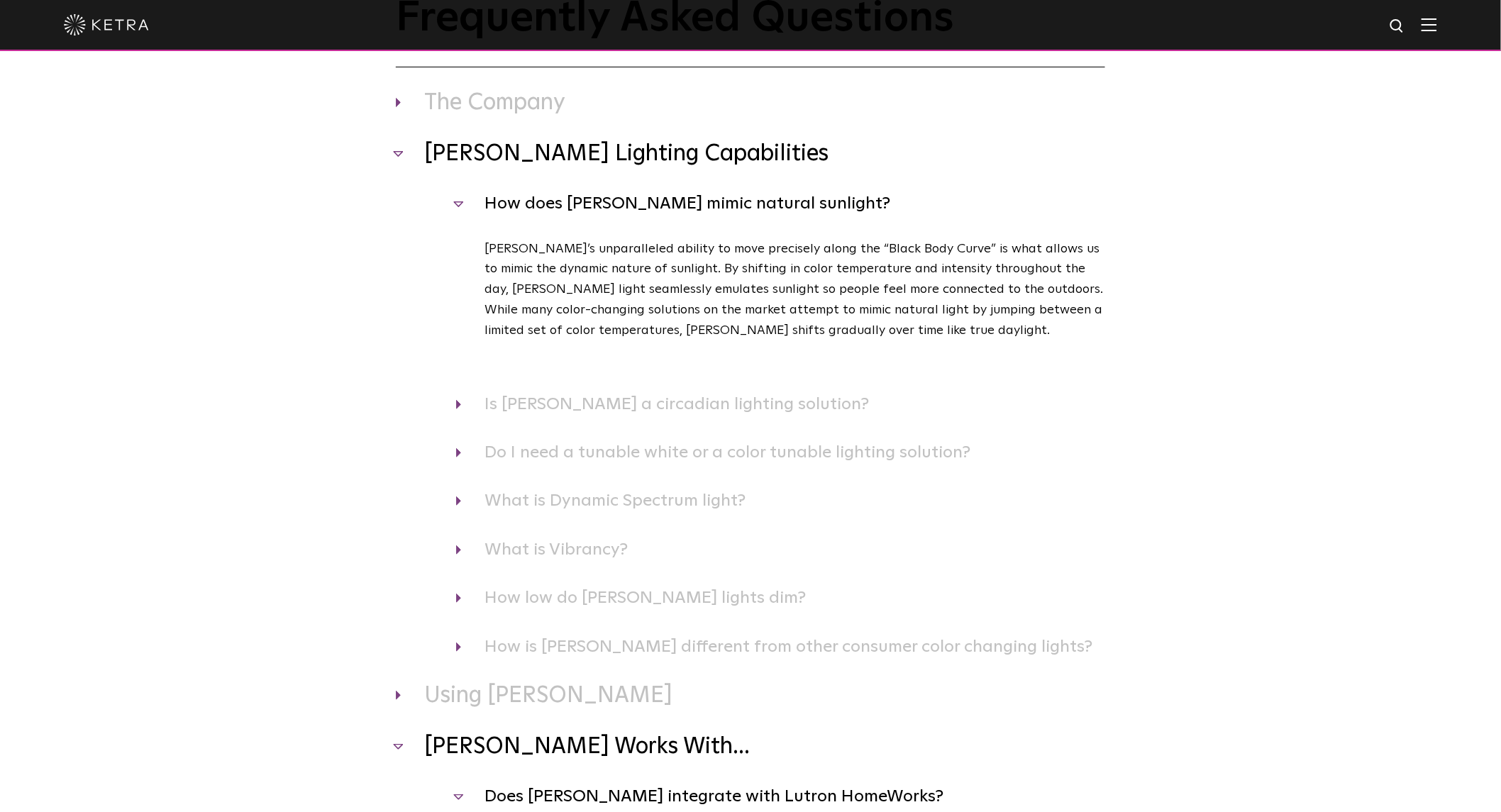
click at [552, 424] on div "[PERSON_NAME] Lighting Capabilities How does [PERSON_NAME] mimic natural sunlig…" at bounding box center [750, 400] width 710 height 521
click at [676, 445] on h4 "Do I need a tunable white or a color tunable lighting solution?" at bounding box center [780, 452] width 649 height 27
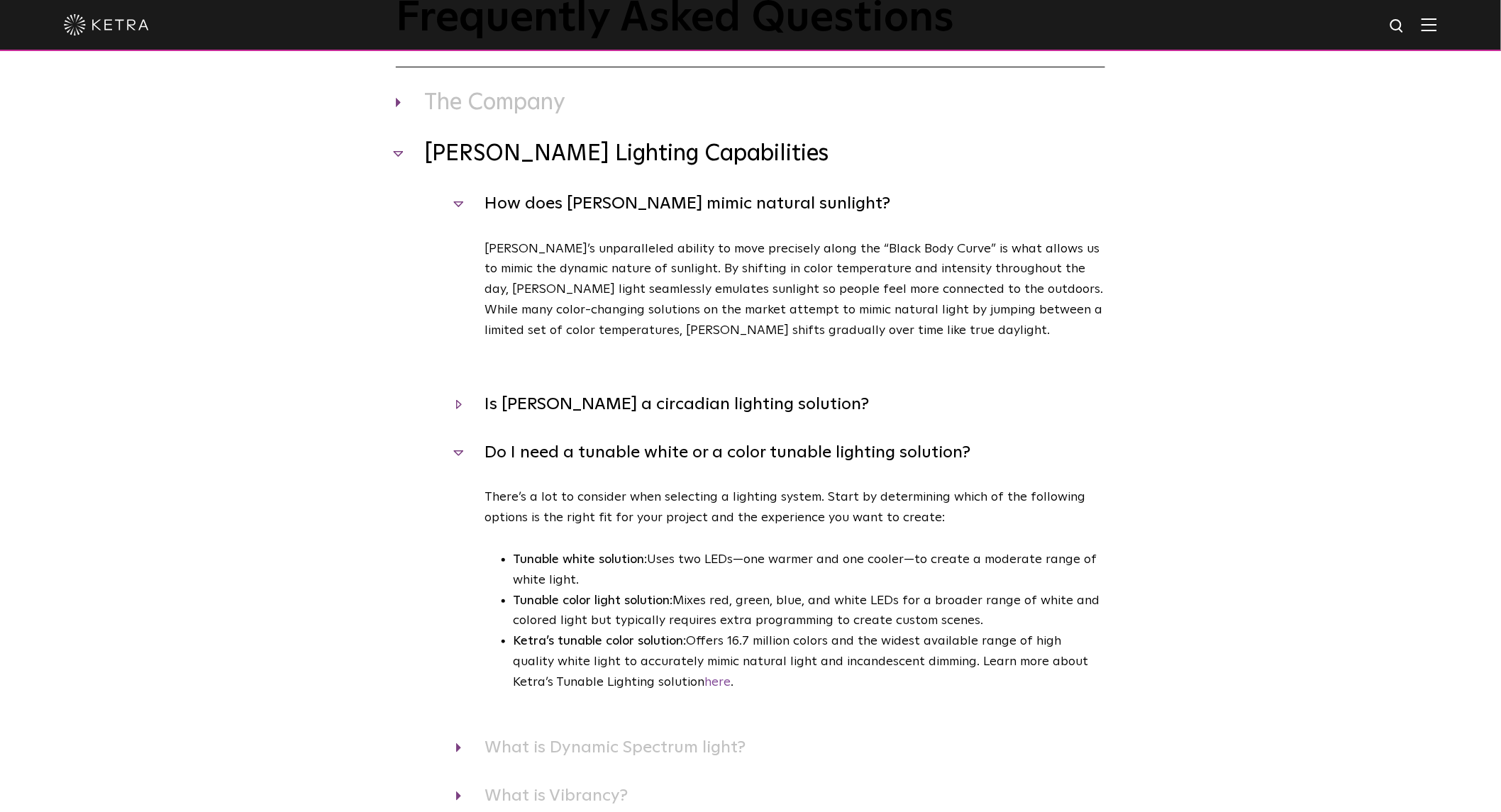
click at [612, 399] on h4 "Is [PERSON_NAME] a circadian lighting solution?" at bounding box center [780, 404] width 649 height 27
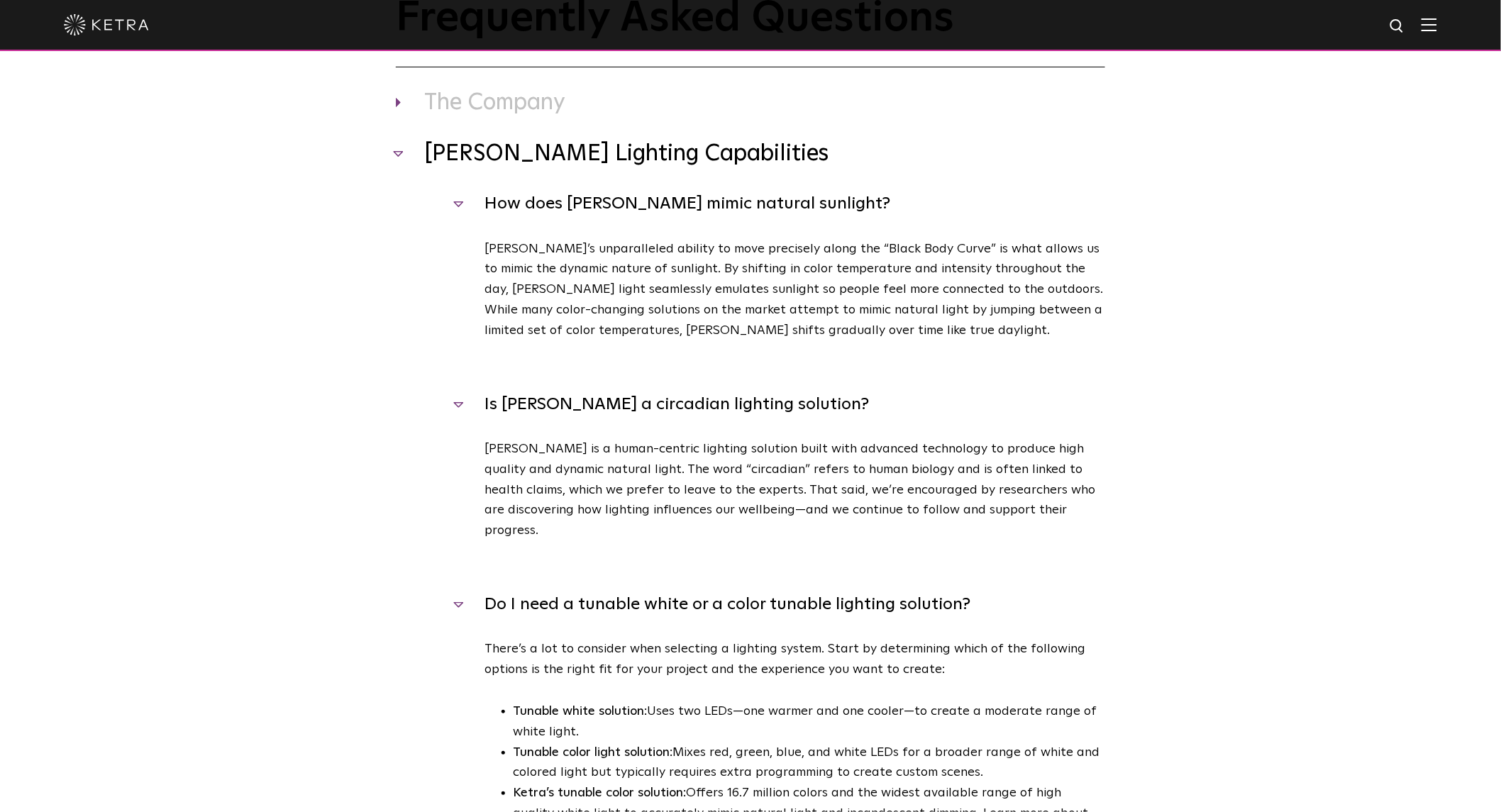
click at [698, 206] on h4 "How does [PERSON_NAME] mimic natural sunlight?" at bounding box center [780, 203] width 649 height 27
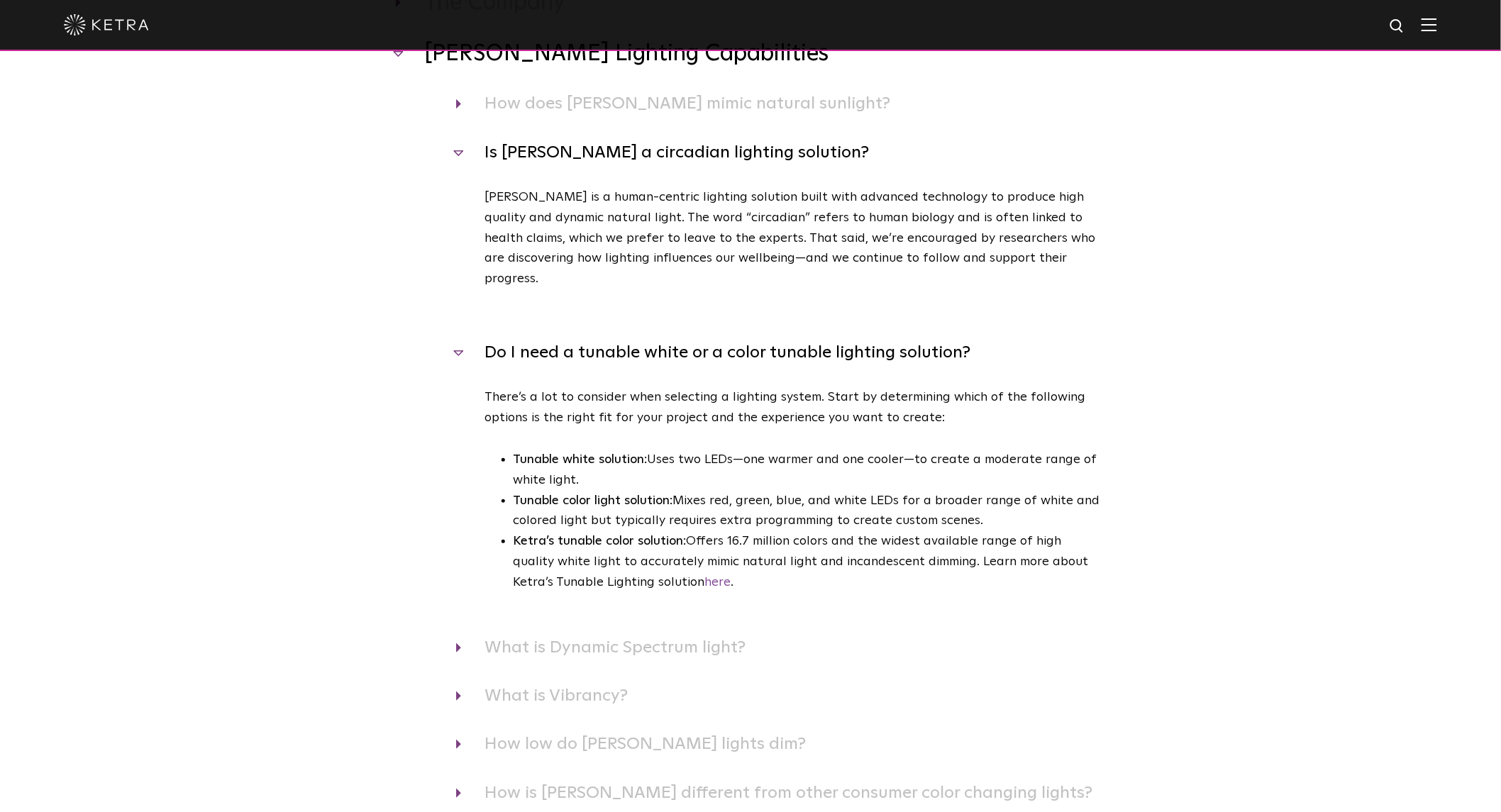
scroll to position [315, 0]
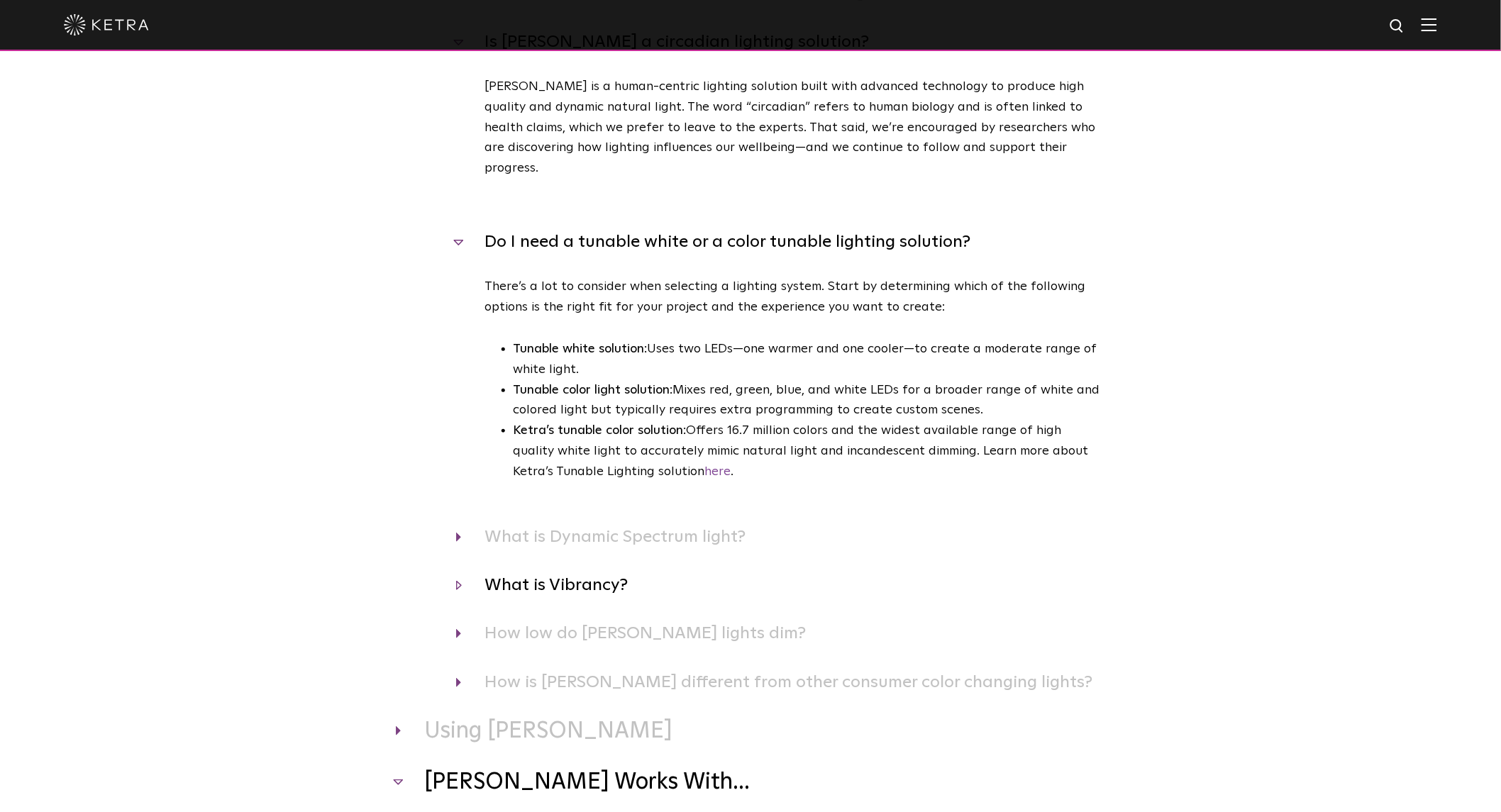
click at [562, 571] on h4 "What is Vibrancy?" at bounding box center [780, 584] width 649 height 27
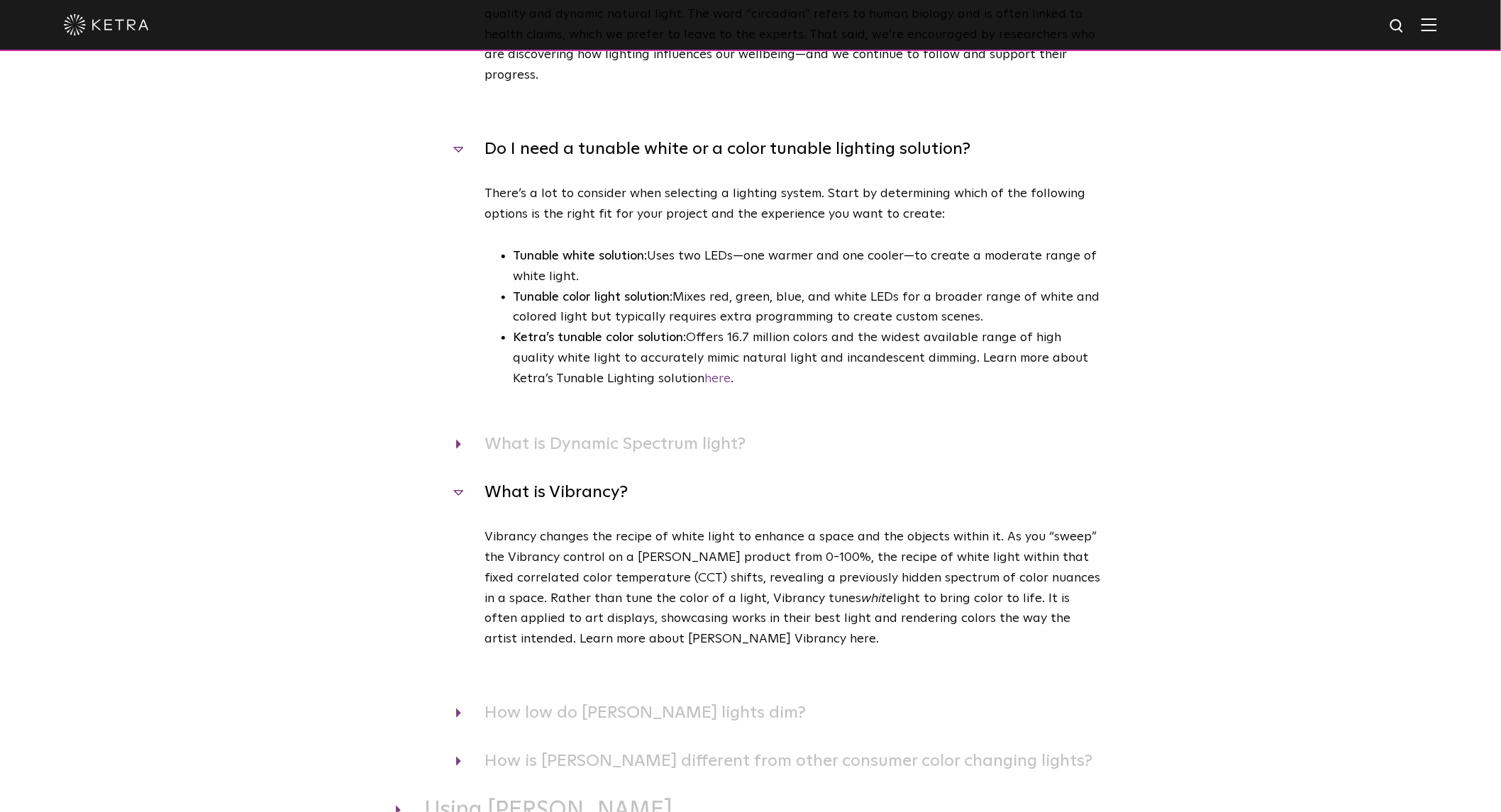
scroll to position [630, 0]
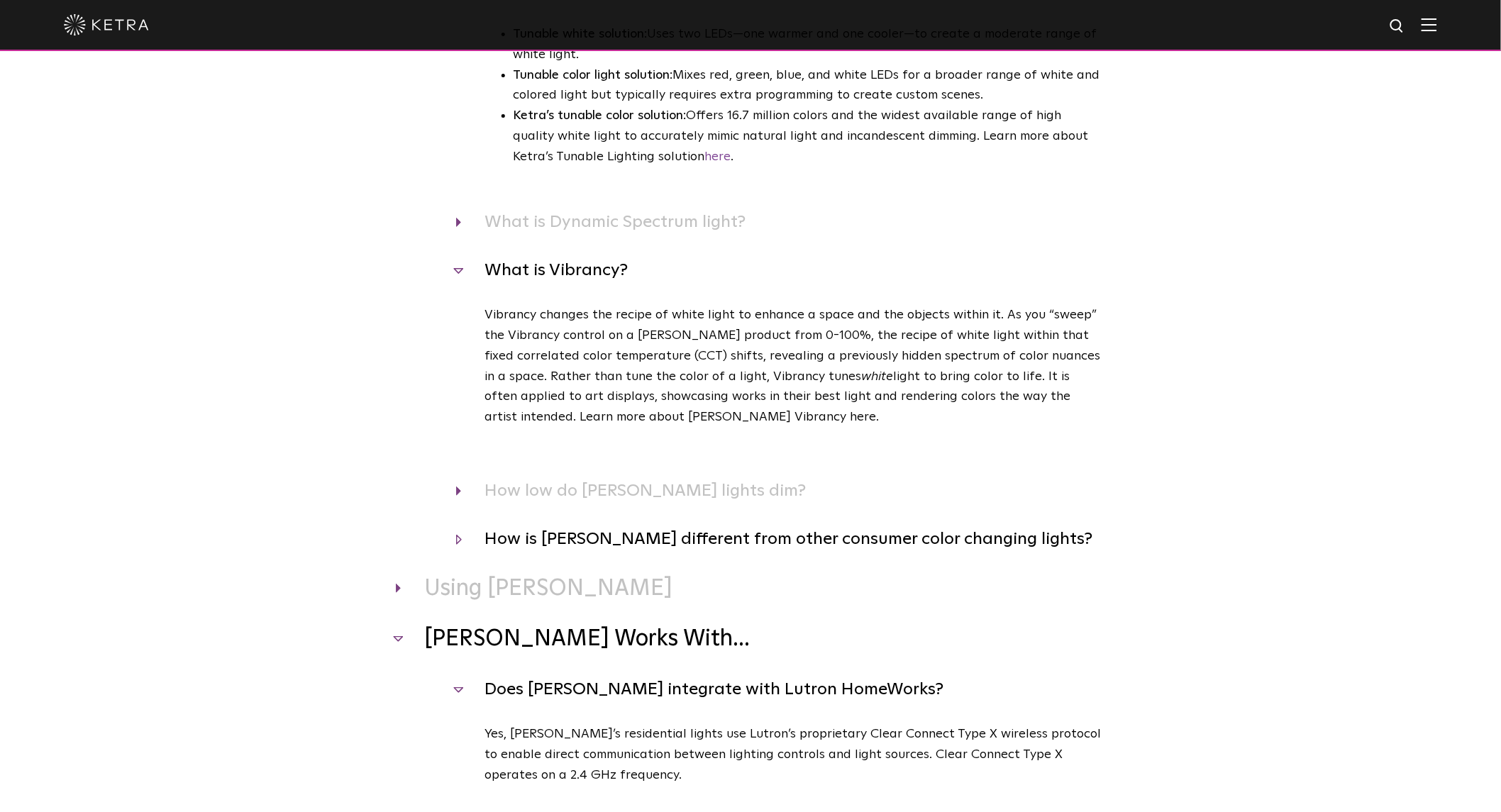
click at [631, 525] on h4 "How is [PERSON_NAME] different from other consumer color changing lights?" at bounding box center [780, 538] width 649 height 27
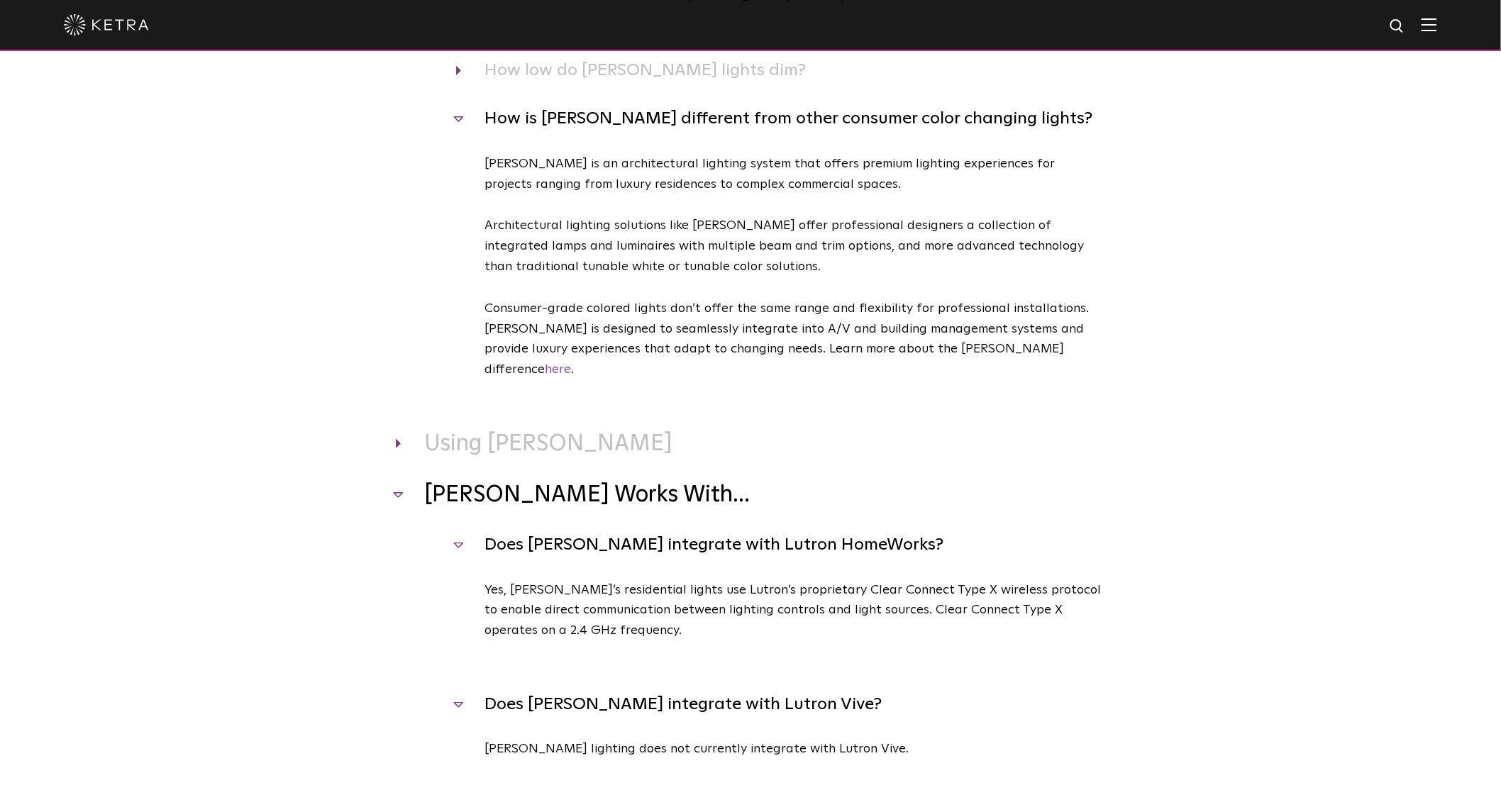
scroll to position [946, 0]
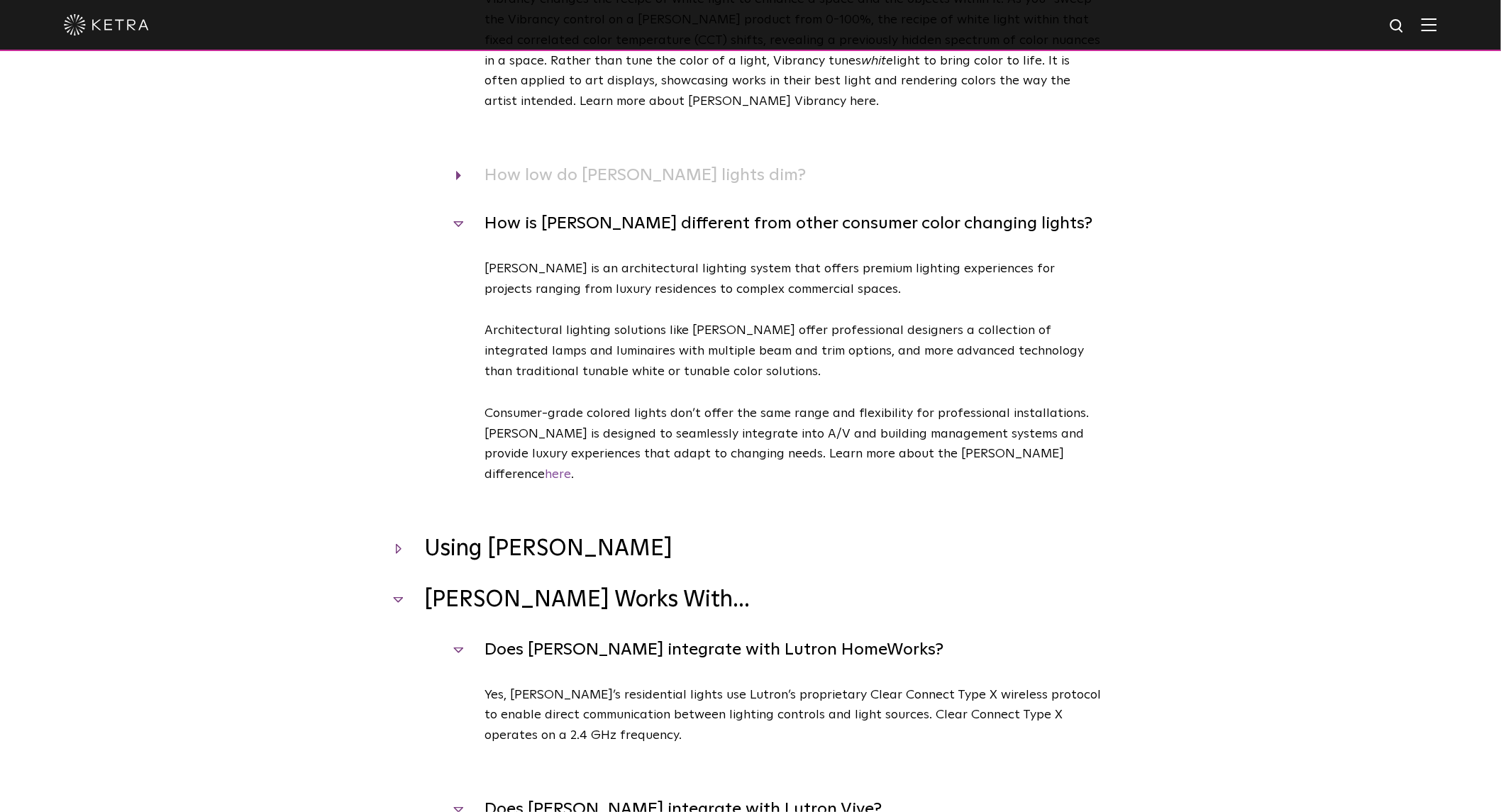
click at [509, 535] on h3 "Using [PERSON_NAME]" at bounding box center [750, 550] width 710 height 30
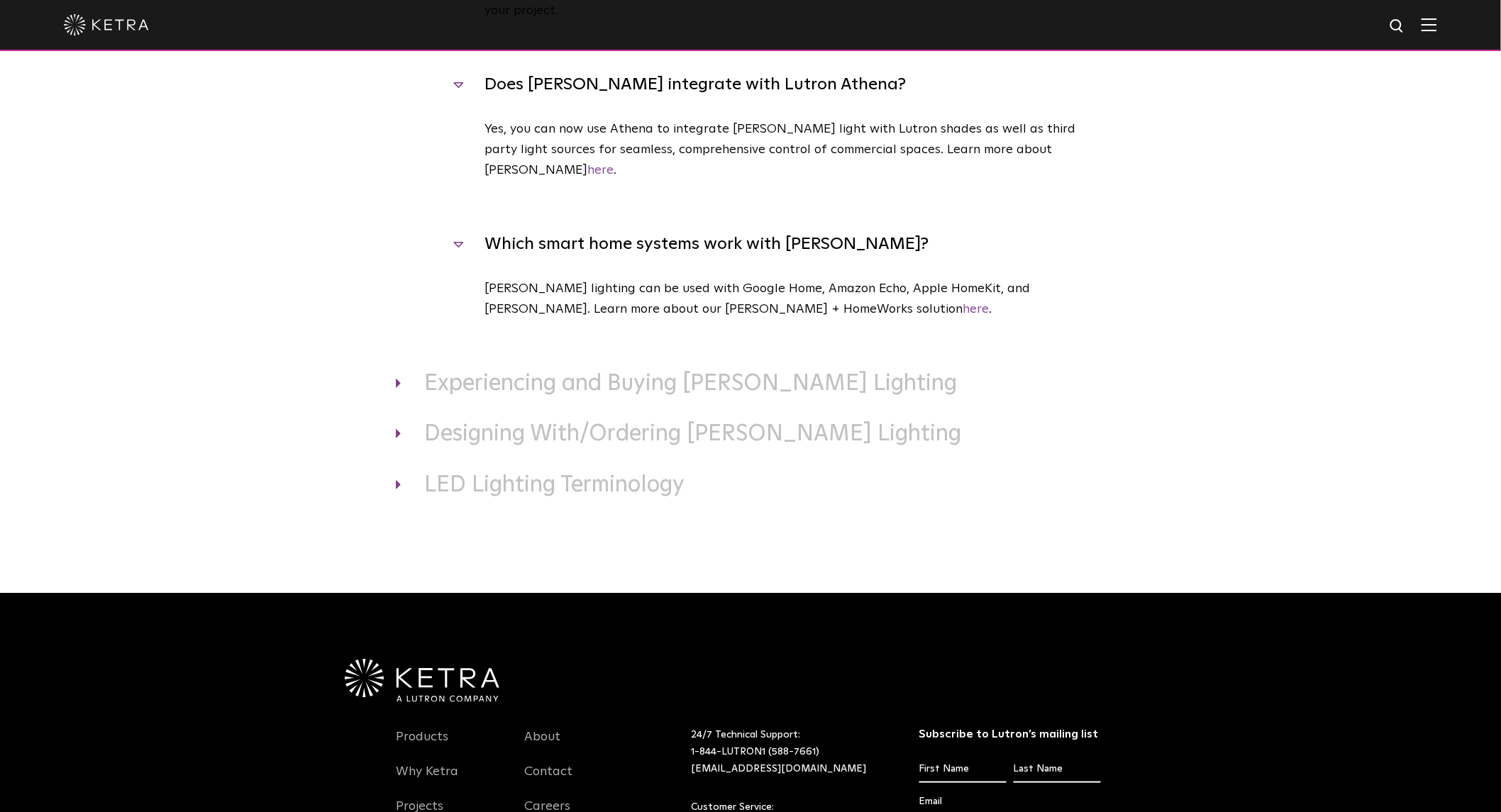
scroll to position [2417, 0]
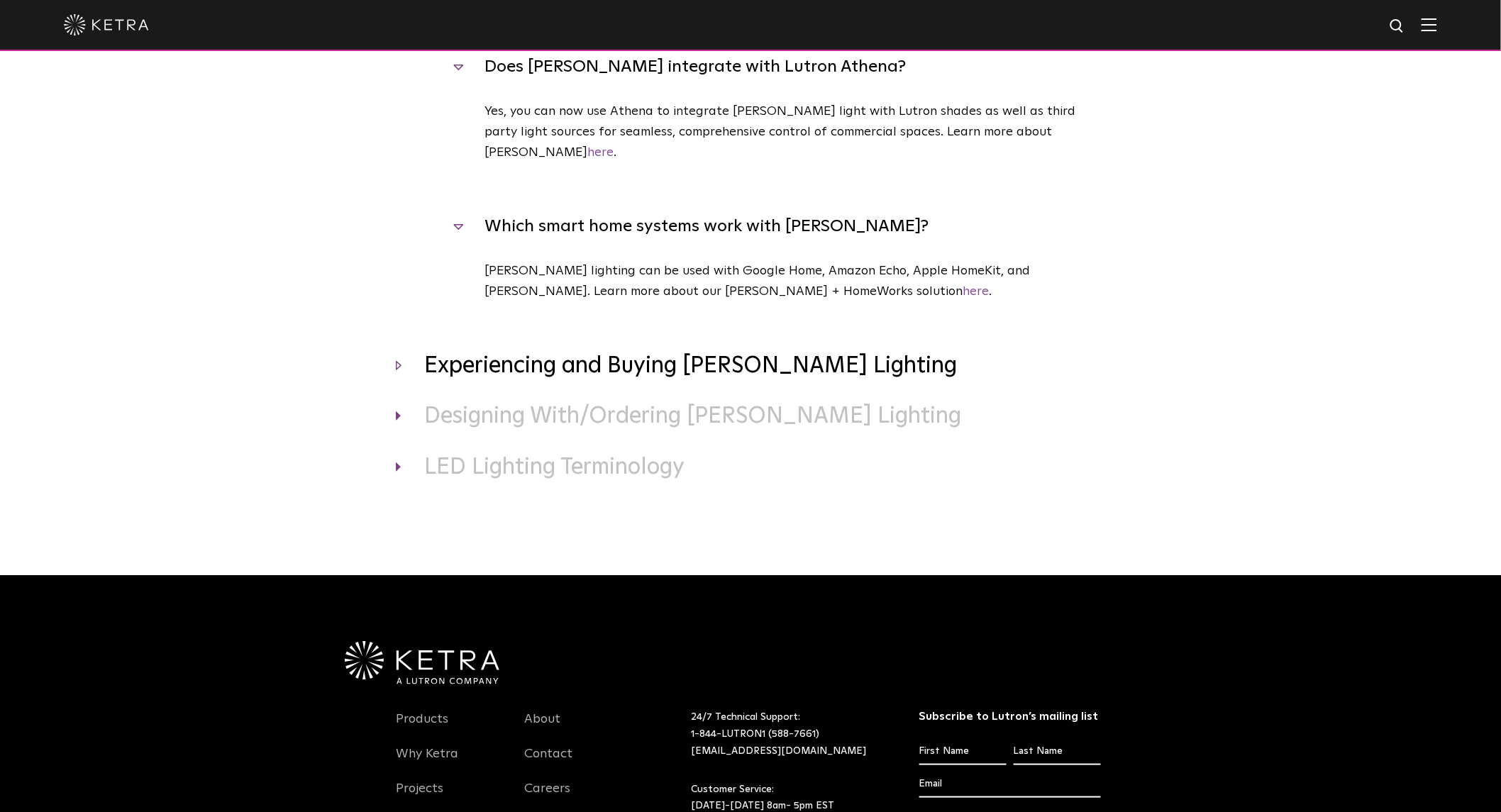
click at [618, 352] on h3 "Experiencing and Buying [PERSON_NAME] Lighting" at bounding box center [750, 366] width 710 height 30
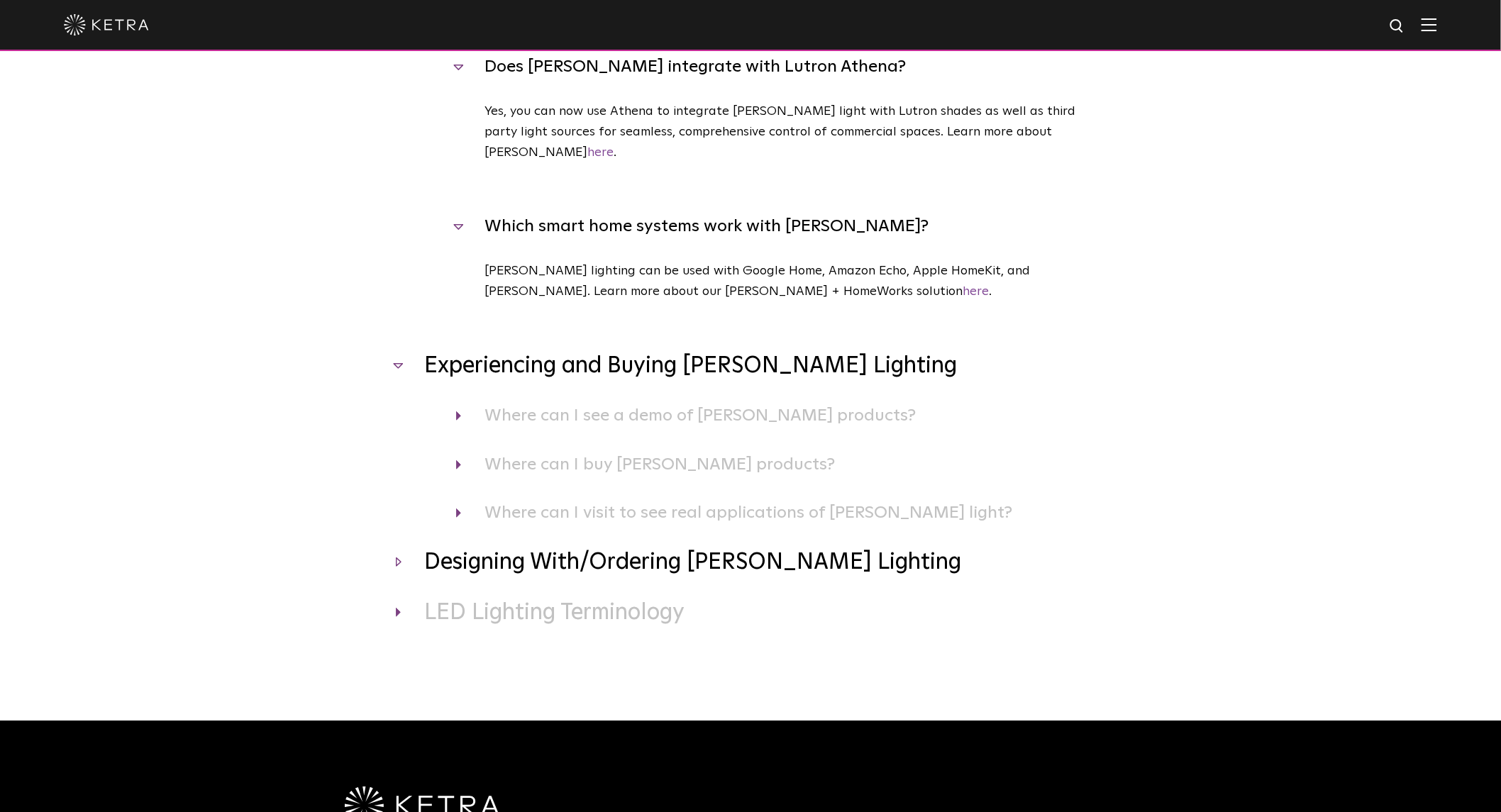
click at [523, 548] on h3 "Designing With/Ordering [PERSON_NAME] Lighting" at bounding box center [750, 563] width 710 height 30
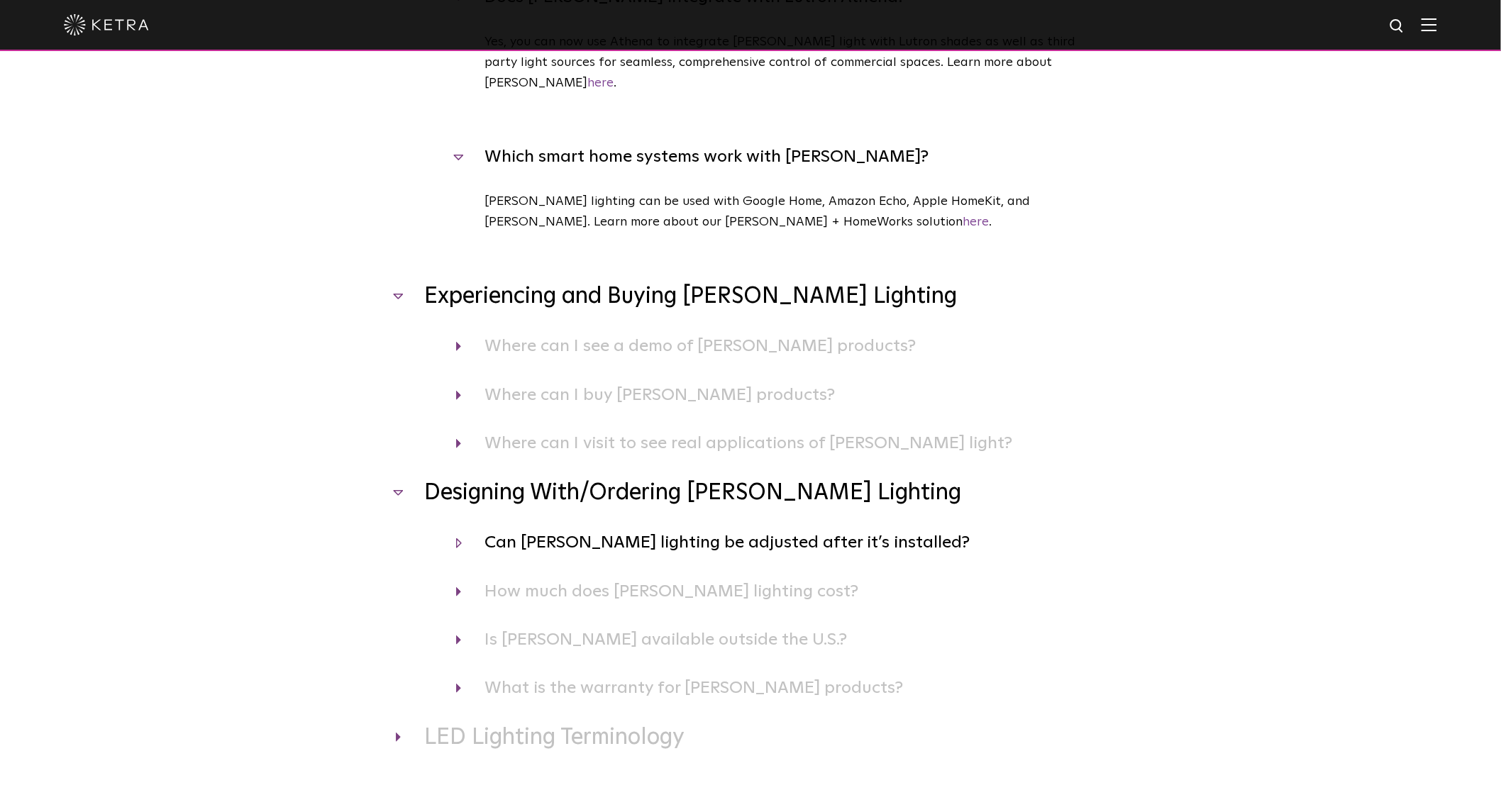
scroll to position [2522, 0]
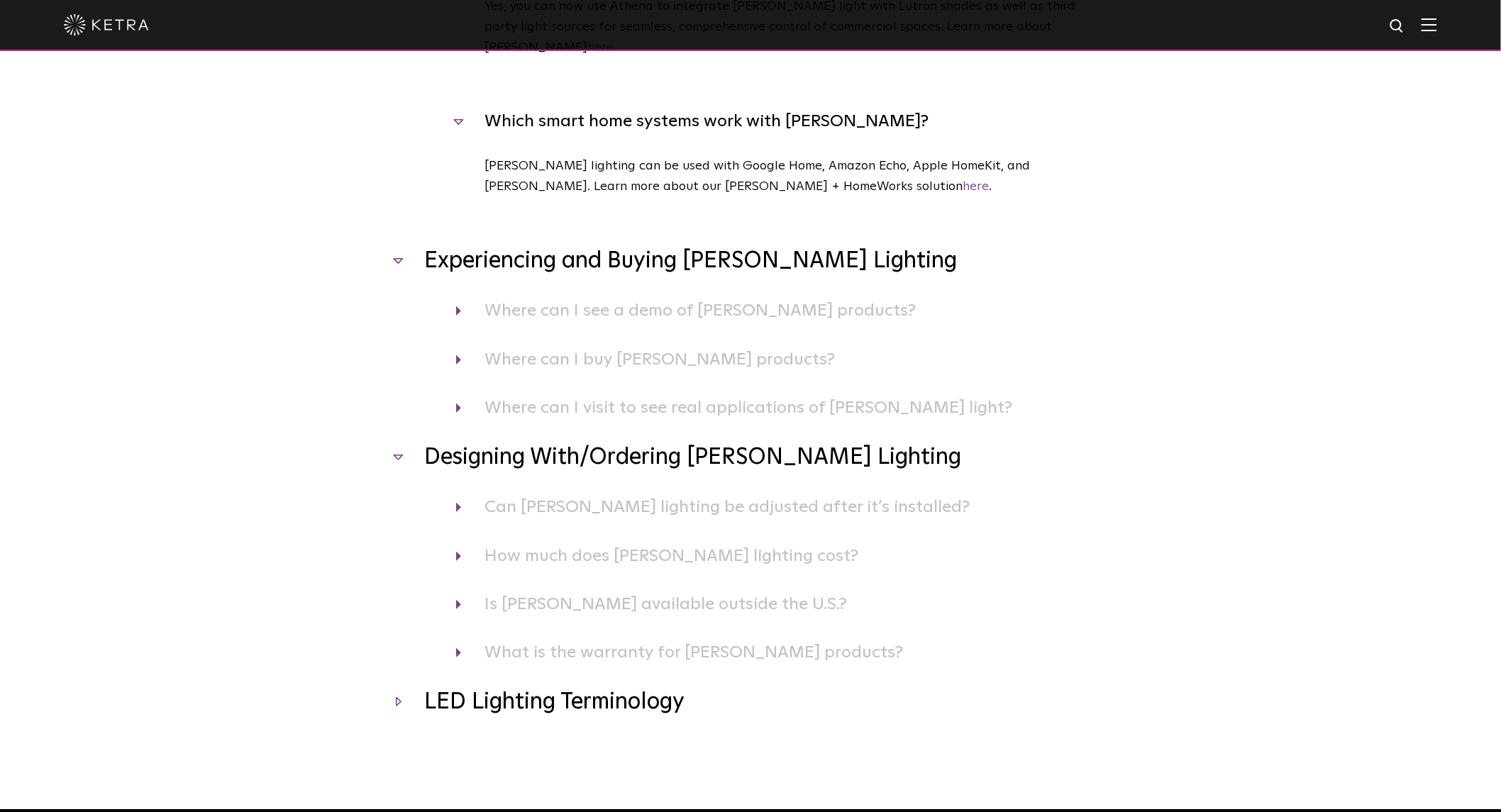
click at [572, 688] on h3 "LED Lighting Terminology" at bounding box center [750, 703] width 710 height 30
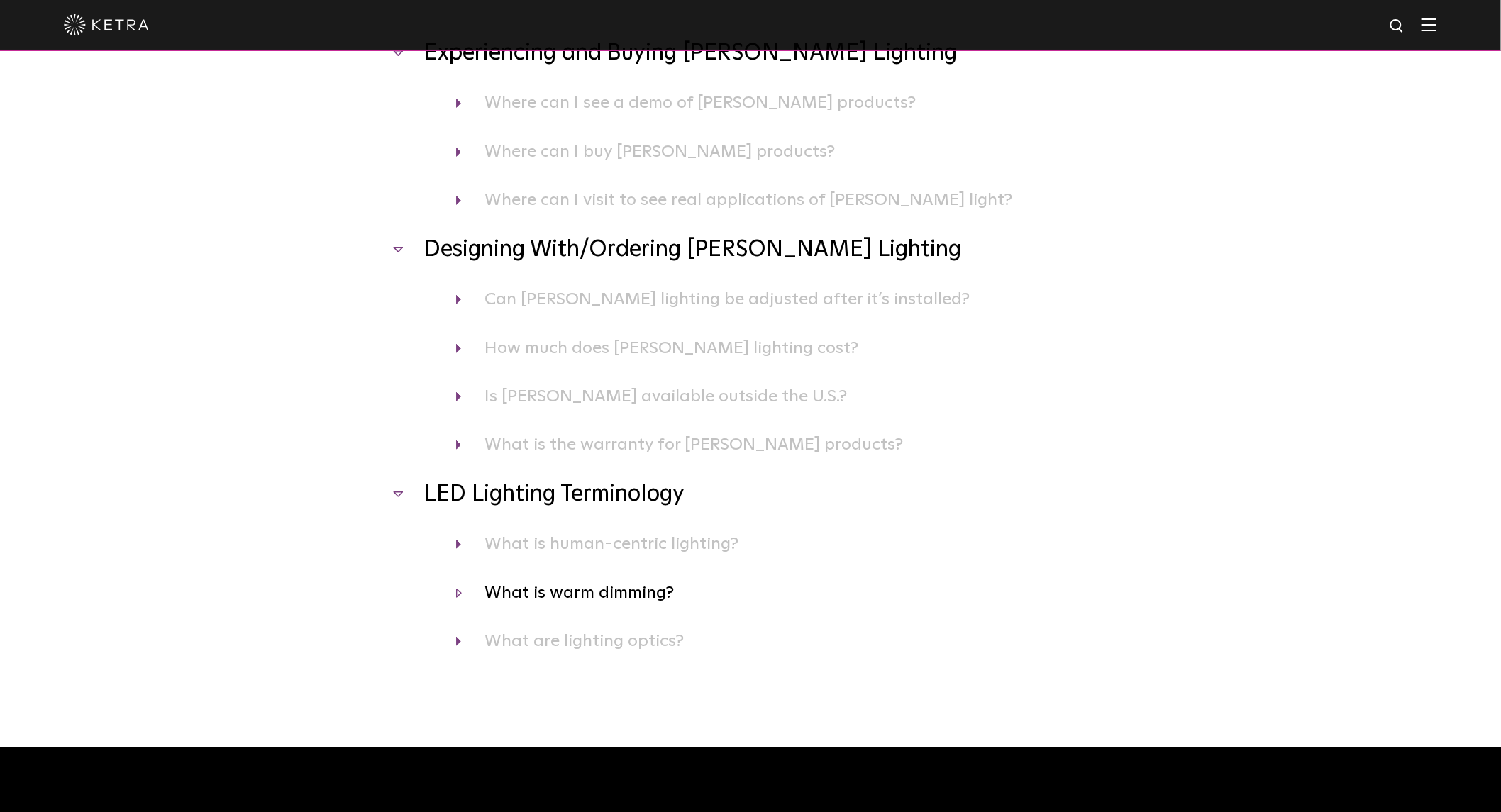
scroll to position [2732, 0]
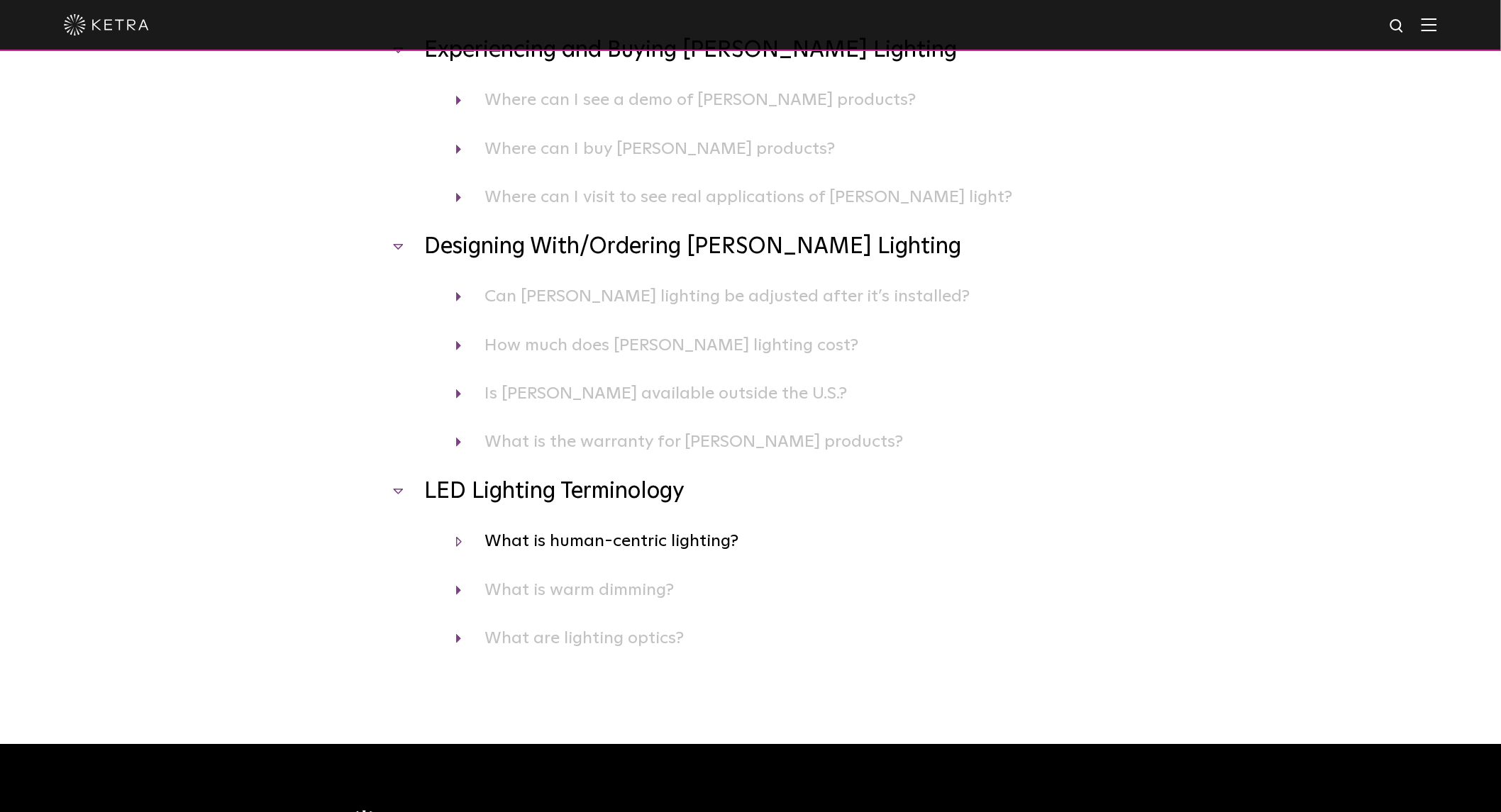
click at [567, 528] on h4 "What is human-centric lighting?" at bounding box center [780, 541] width 649 height 27
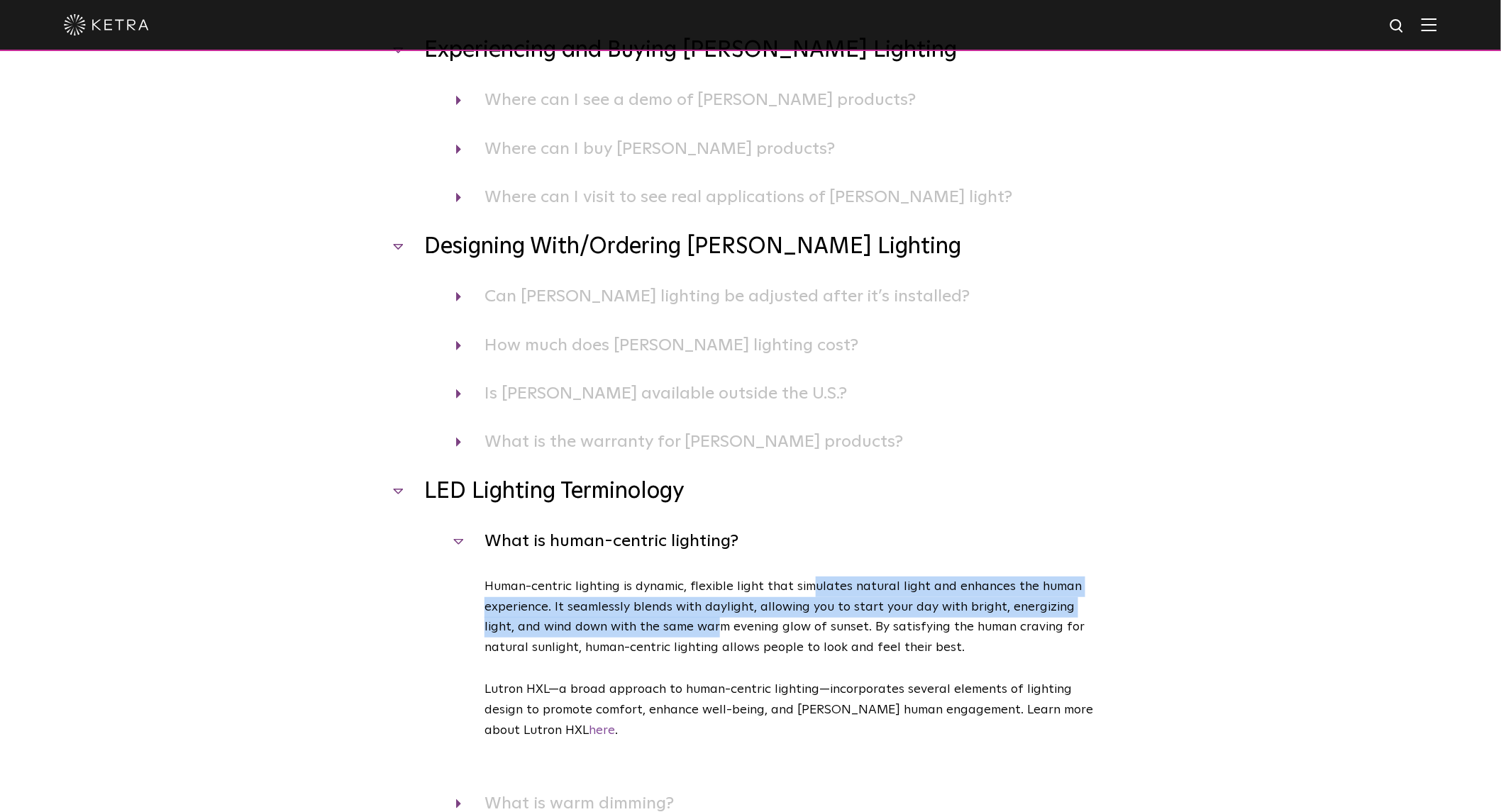
drag, startPoint x: 810, startPoint y: 505, endPoint x: 686, endPoint y: 542, distance: 129.4
click at [689, 577] on p "Human-centric lighting is dynamic, flexible light that simulates natural light …" at bounding box center [795, 617] width 621 height 82
click at [580, 577] on p "Human-centric lighting is dynamic, flexible light that simulates natural light …" at bounding box center [795, 617] width 621 height 82
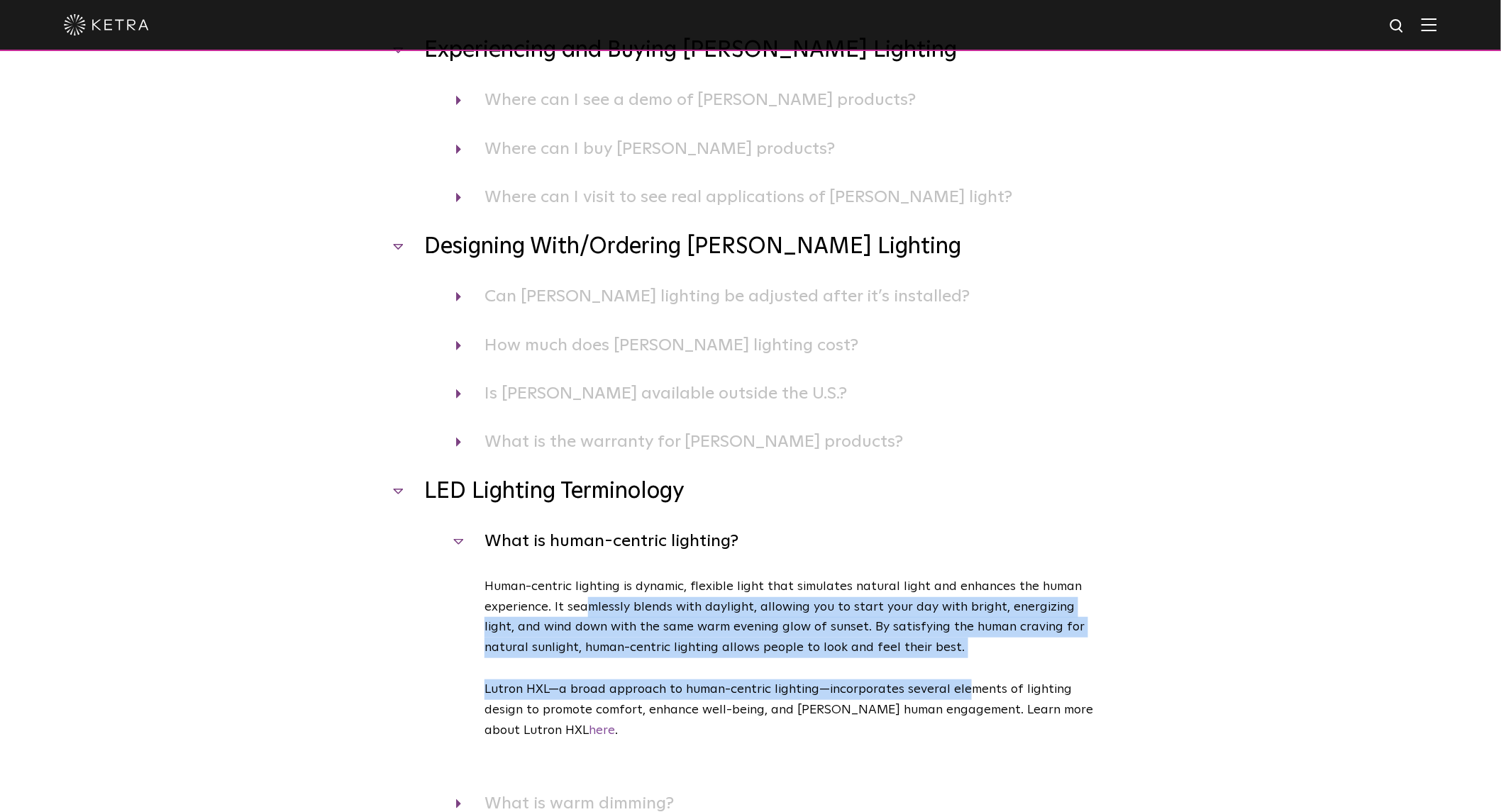
drag, startPoint x: 590, startPoint y: 526, endPoint x: 963, endPoint y: 579, distance: 376.7
click at [963, 579] on div "Human-centric lighting is dynamic, flexible light that simulates natural light …" at bounding box center [780, 683] width 649 height 215
click at [916, 577] on p "Human-centric lighting is dynamic, flexible light that simulates natural light …" at bounding box center [795, 617] width 621 height 82
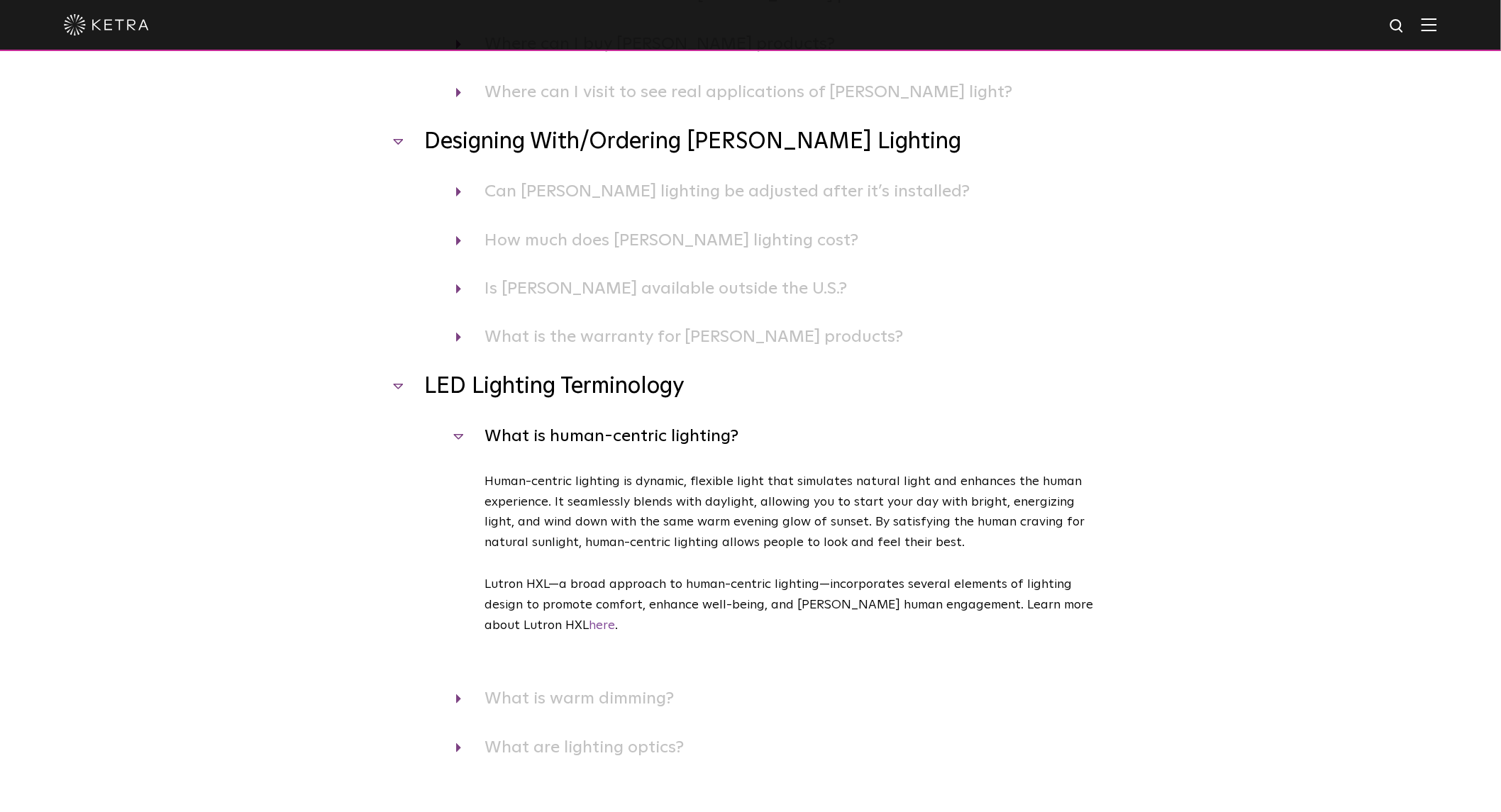
scroll to position [2941, 0]
